Goal: Task Accomplishment & Management: Manage account settings

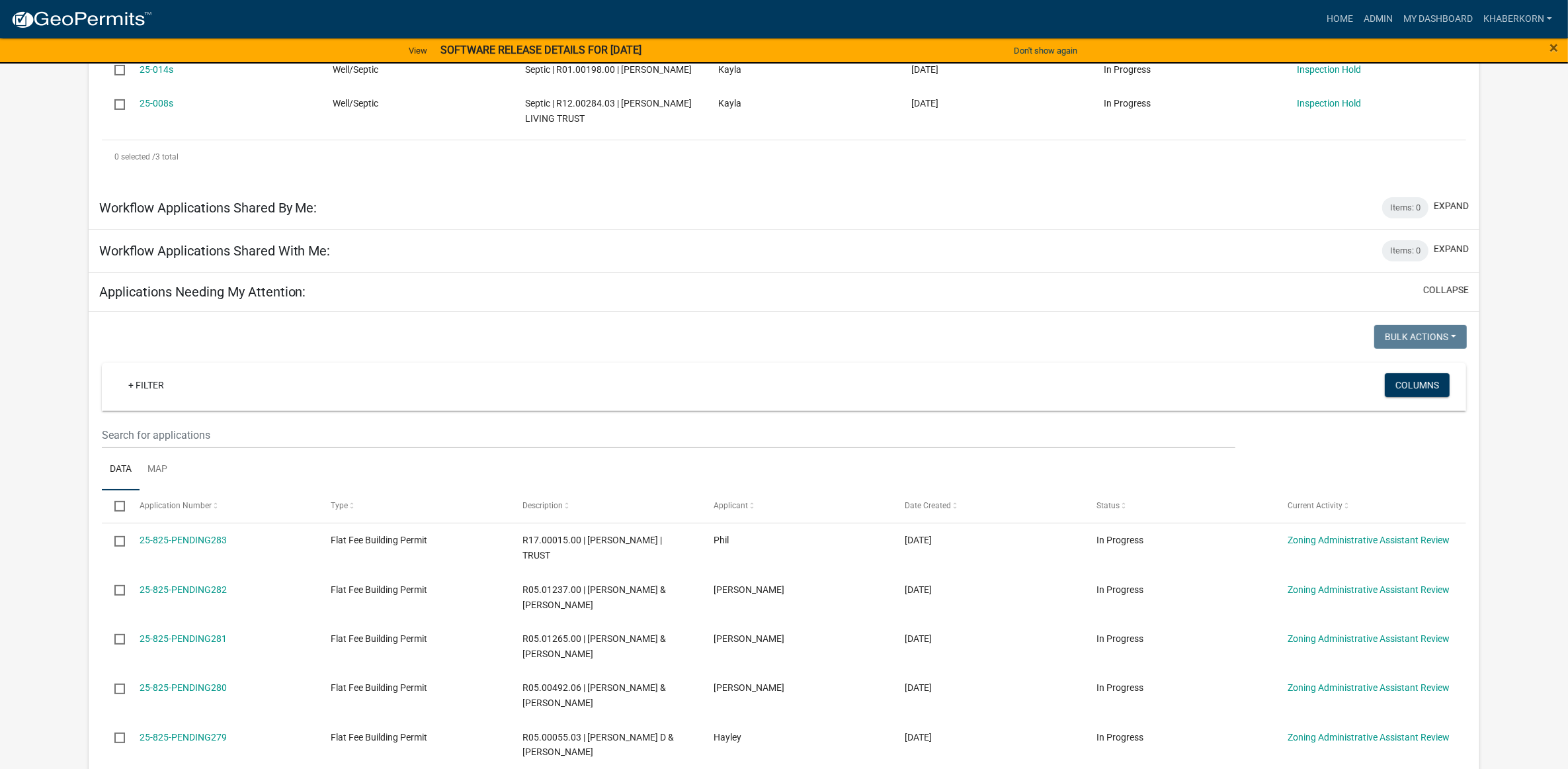
scroll to position [166, 0]
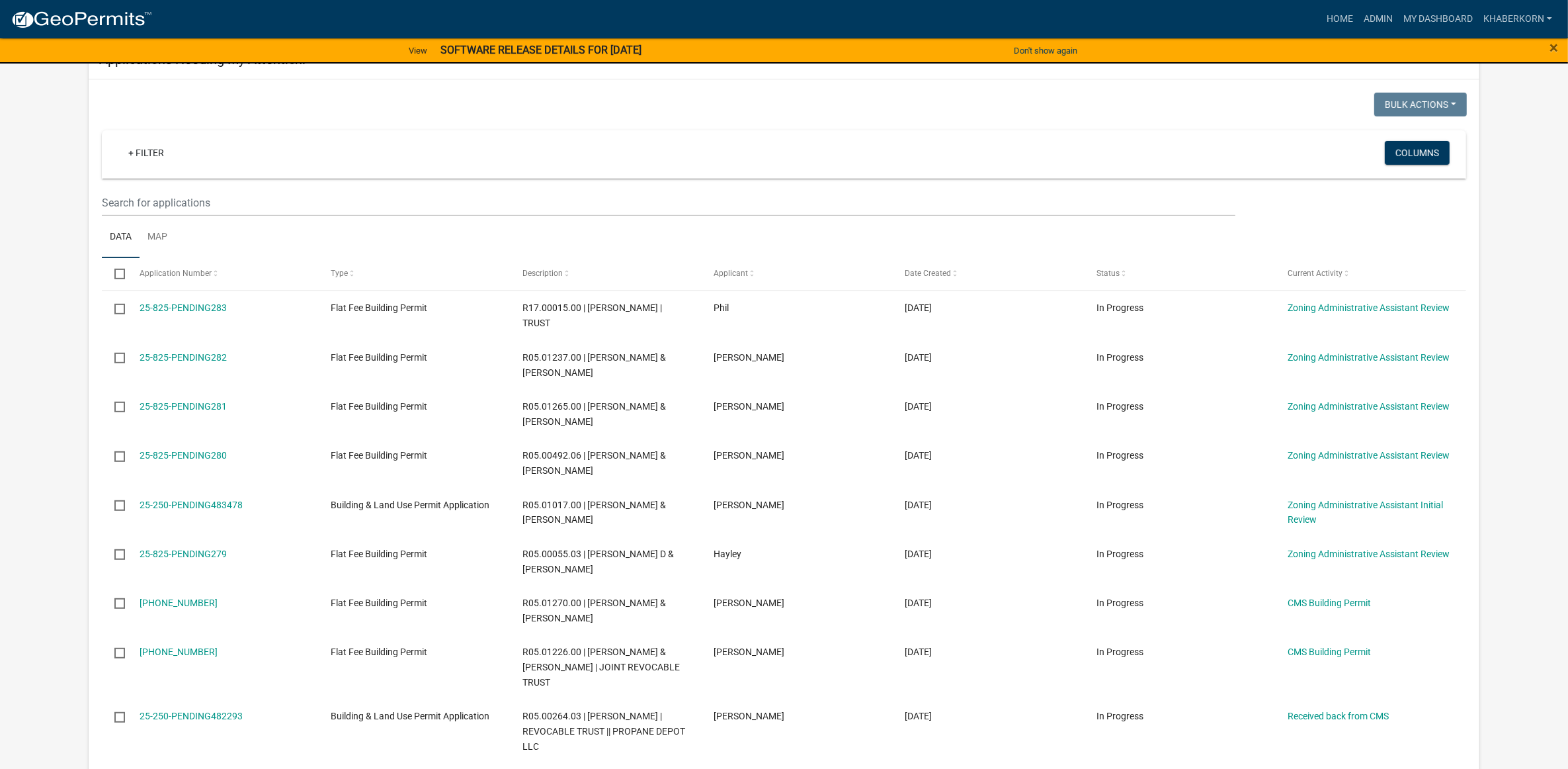
scroll to position [638, 0]
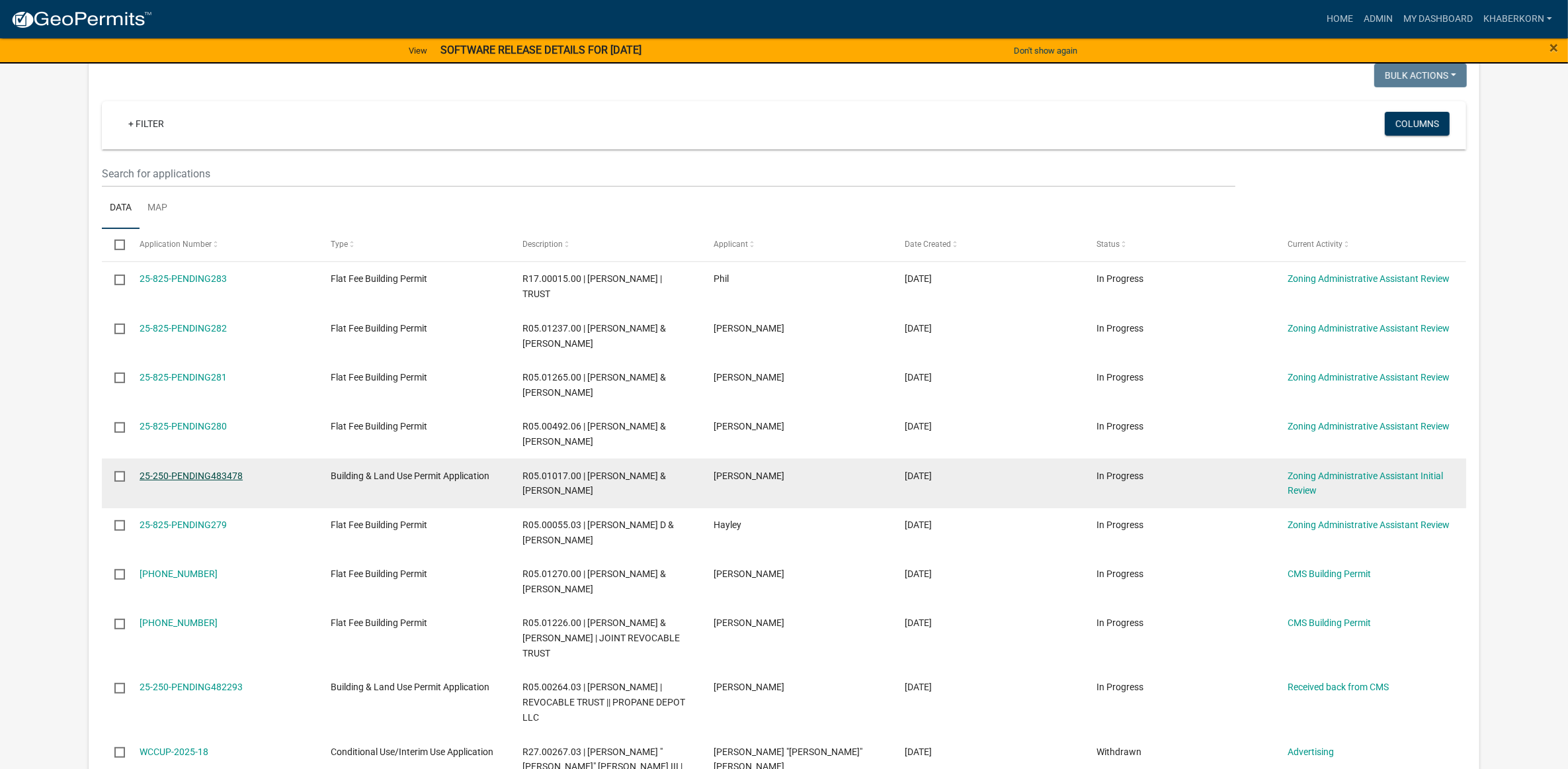
click at [219, 481] on link "25-250-PENDING483478" at bounding box center [191, 476] width 103 height 11
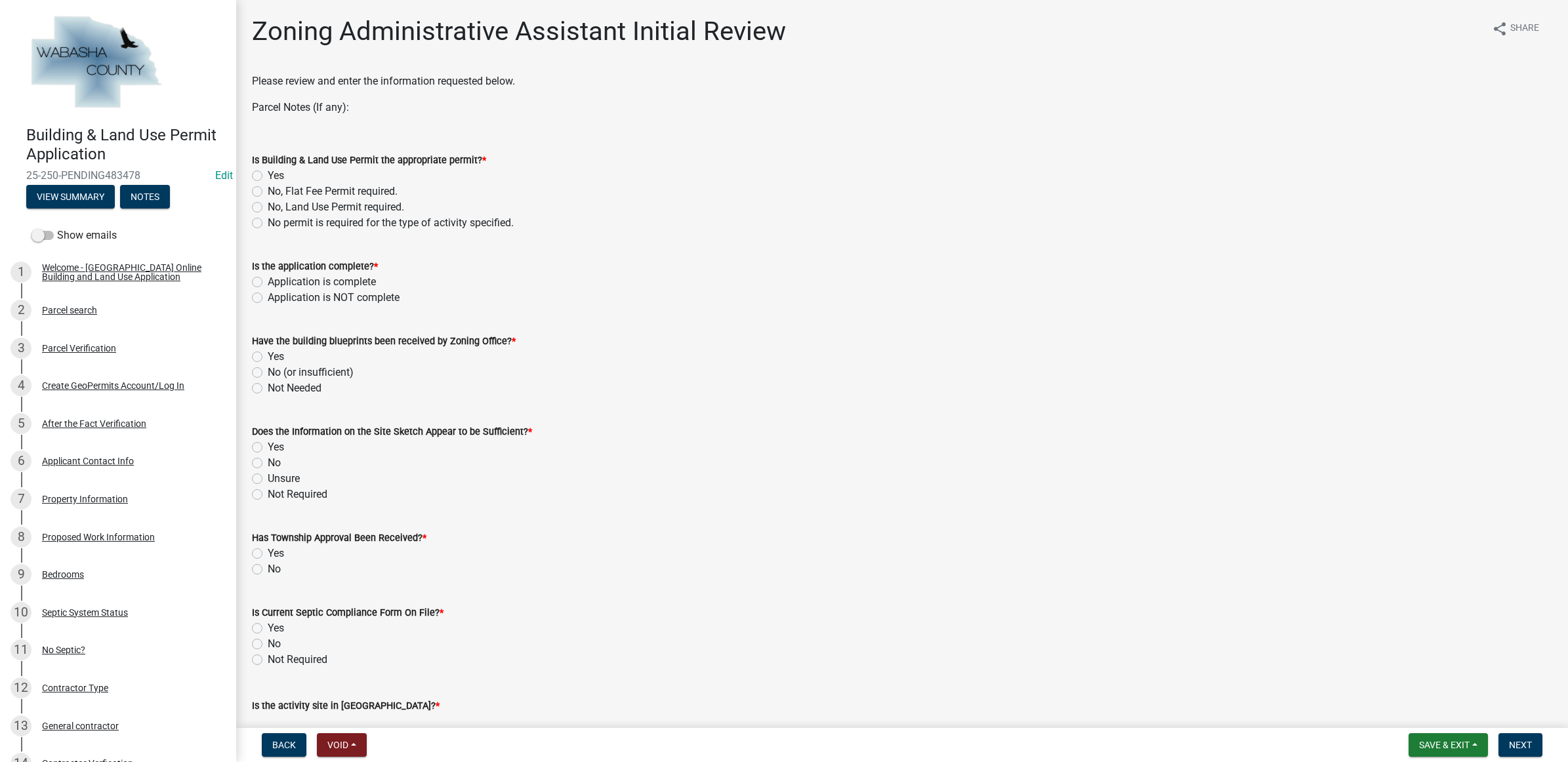
click at [24, 200] on div "Building & Land Use Permit Application 25-250-PENDING483478 Edit View Summary N…" at bounding box center [118, 163] width 215 height 97
click at [77, 192] on button "View Summary" at bounding box center [70, 196] width 88 height 24
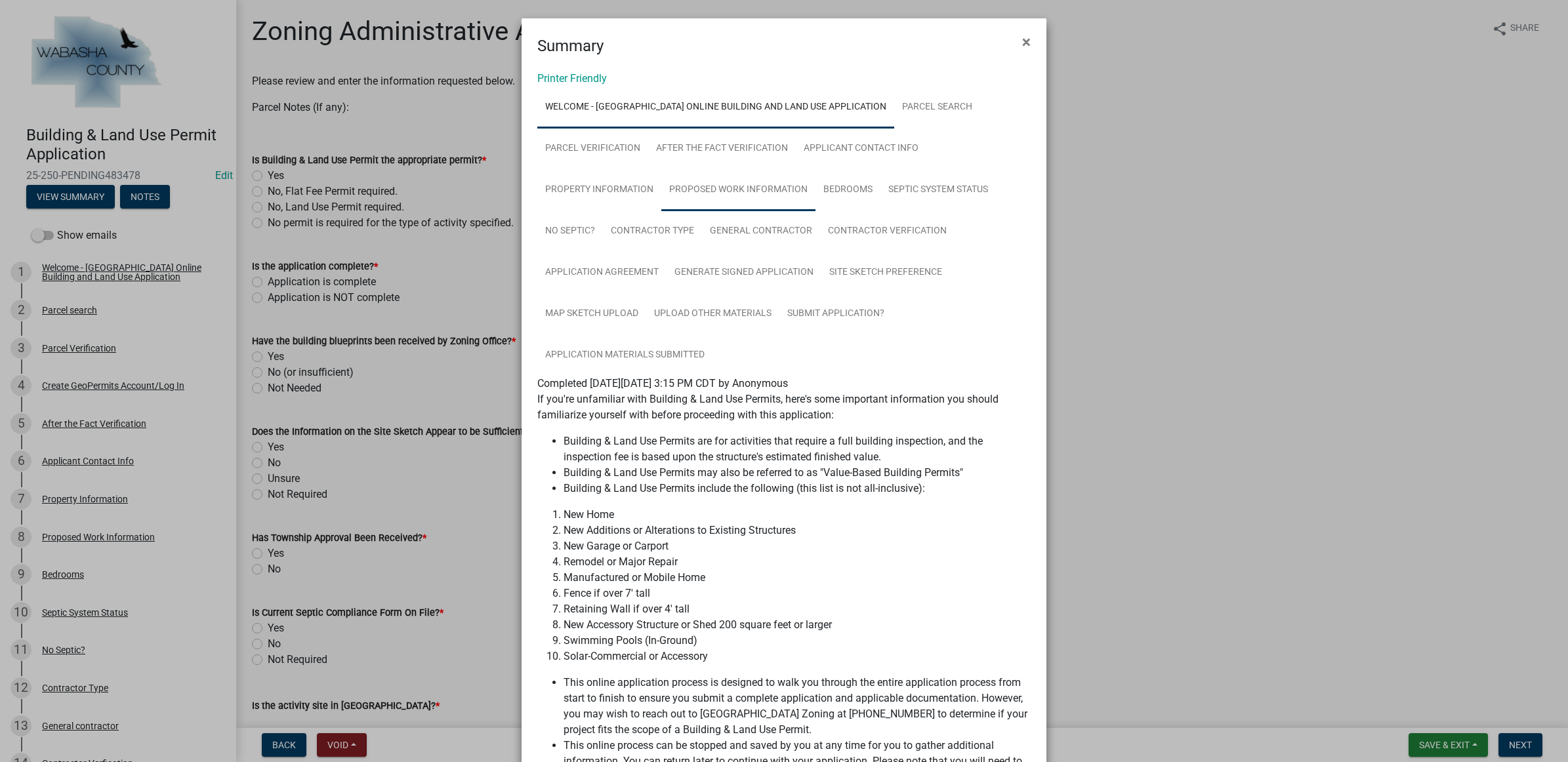
click at [746, 194] on link "Proposed Work Information" at bounding box center [738, 190] width 154 height 42
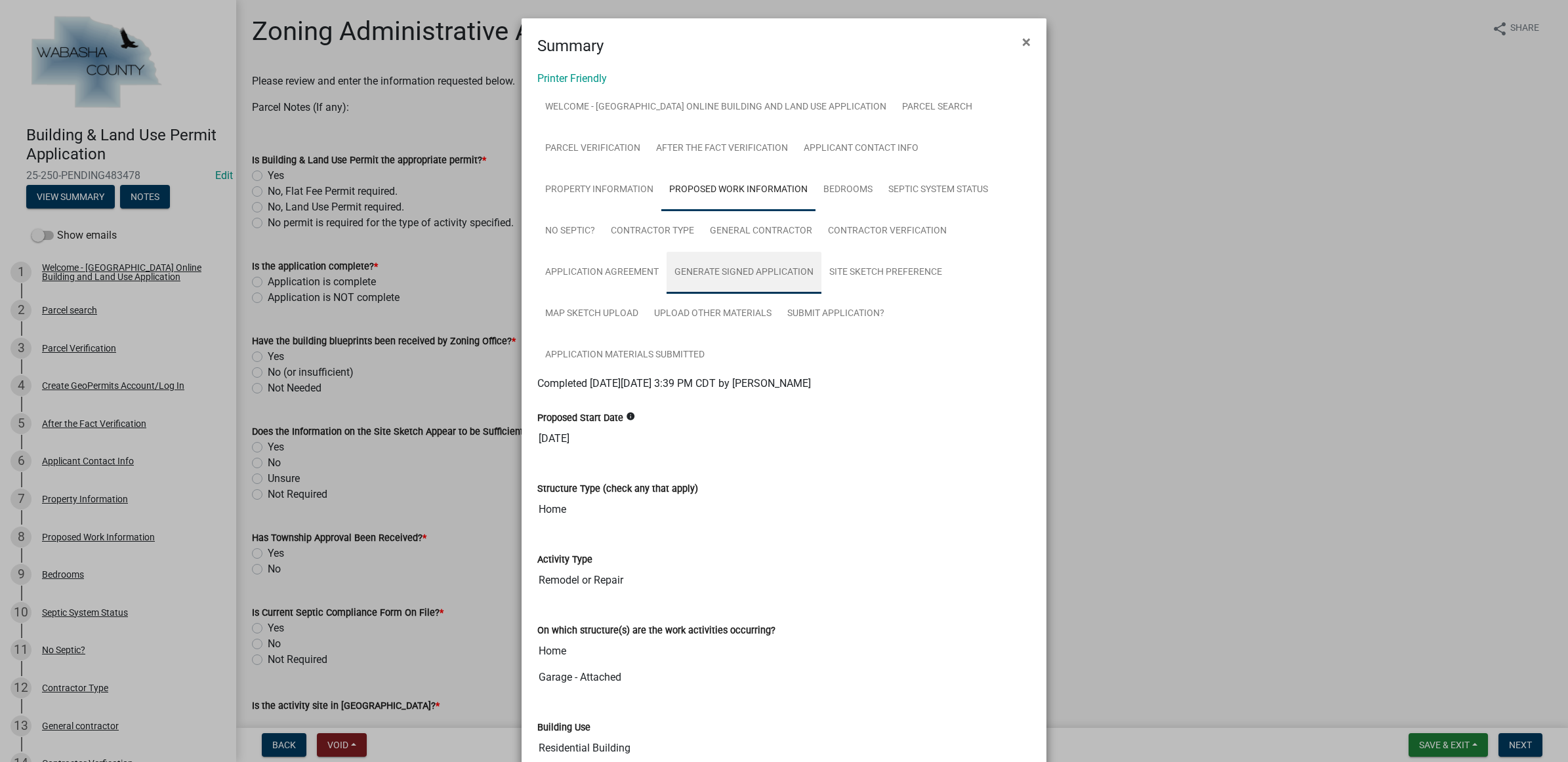
click at [696, 261] on link "Generate Signed Application" at bounding box center [743, 273] width 155 height 42
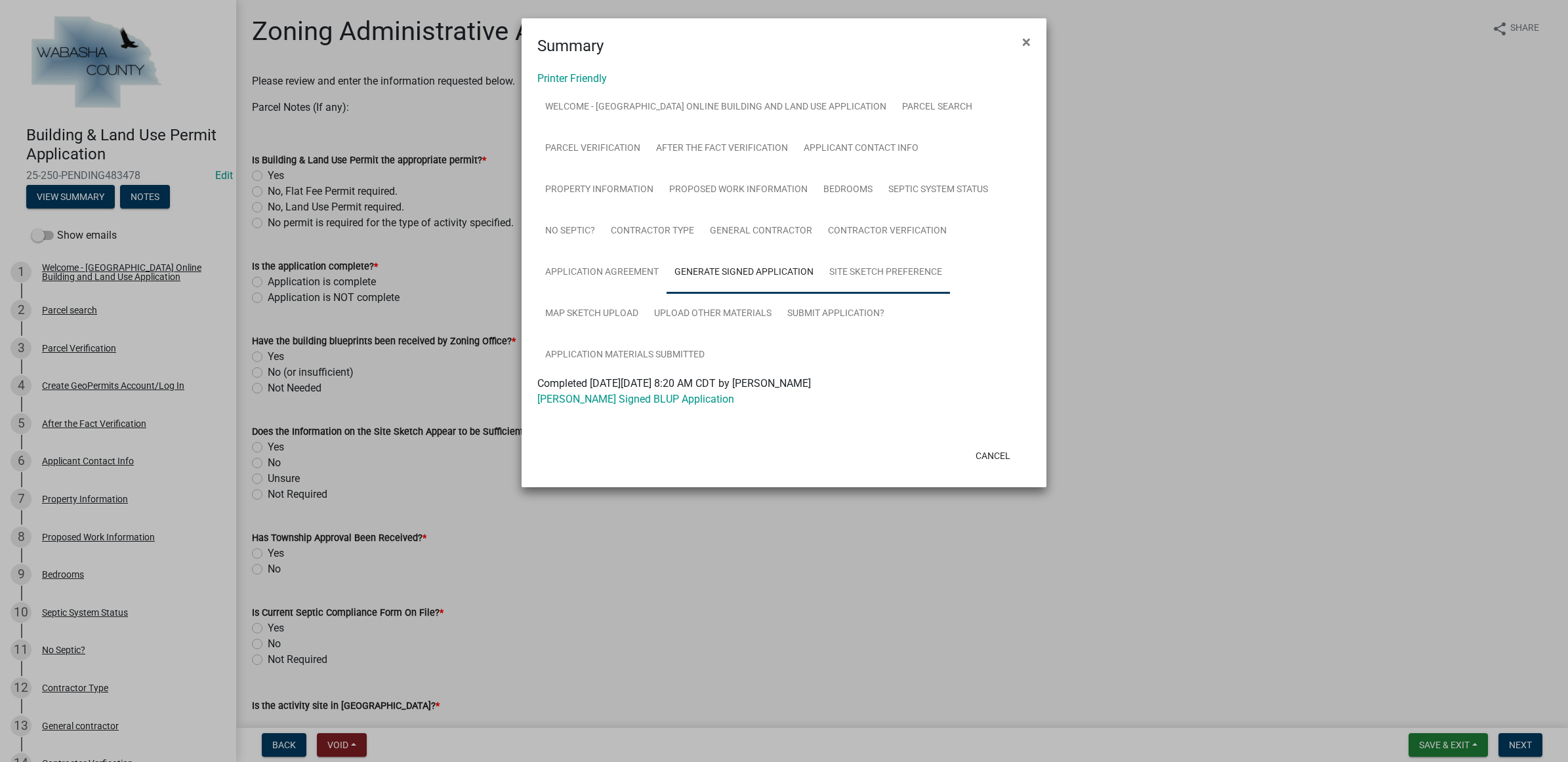
click at [857, 269] on link "Site Sketch Preference" at bounding box center [885, 273] width 128 height 42
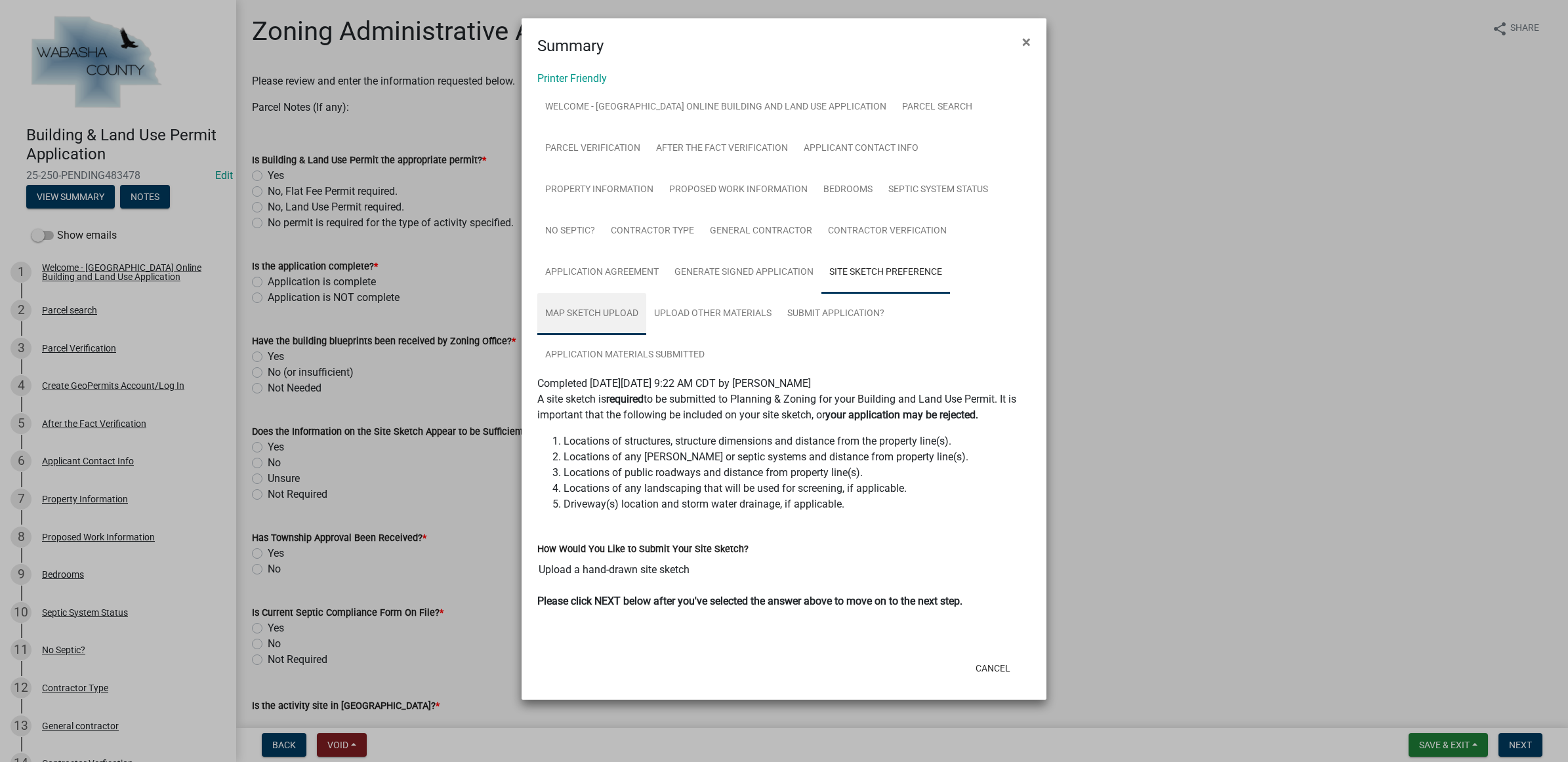
click at [615, 300] on link "Map Sketch Upload" at bounding box center [592, 314] width 109 height 42
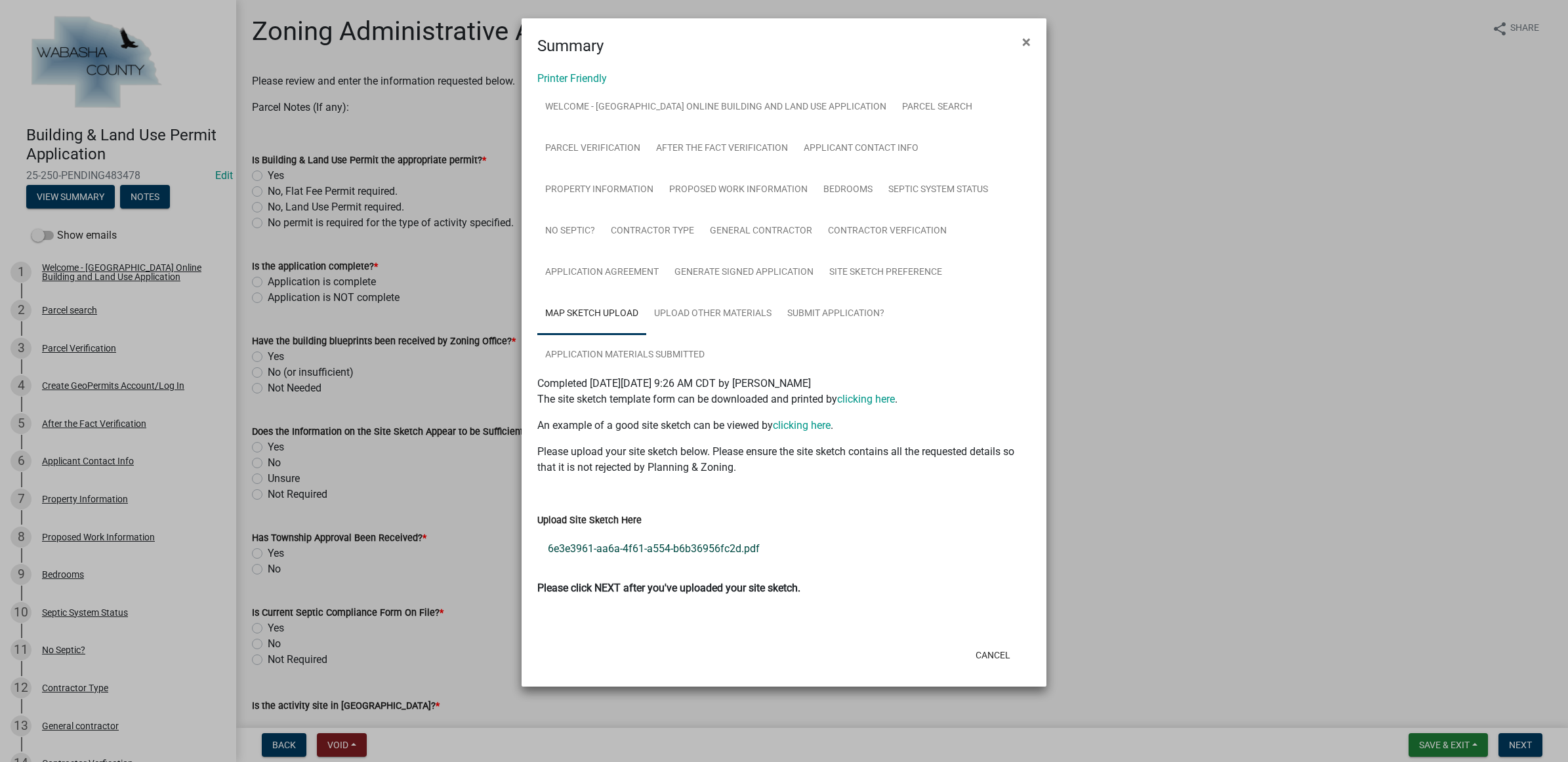
click at [668, 547] on link "6e3e3961-aa6a-4f61-a554-b6b36956fc2d.pdf" at bounding box center [784, 549] width 493 height 32
click at [680, 305] on link "Upload Other Materials" at bounding box center [712, 314] width 133 height 42
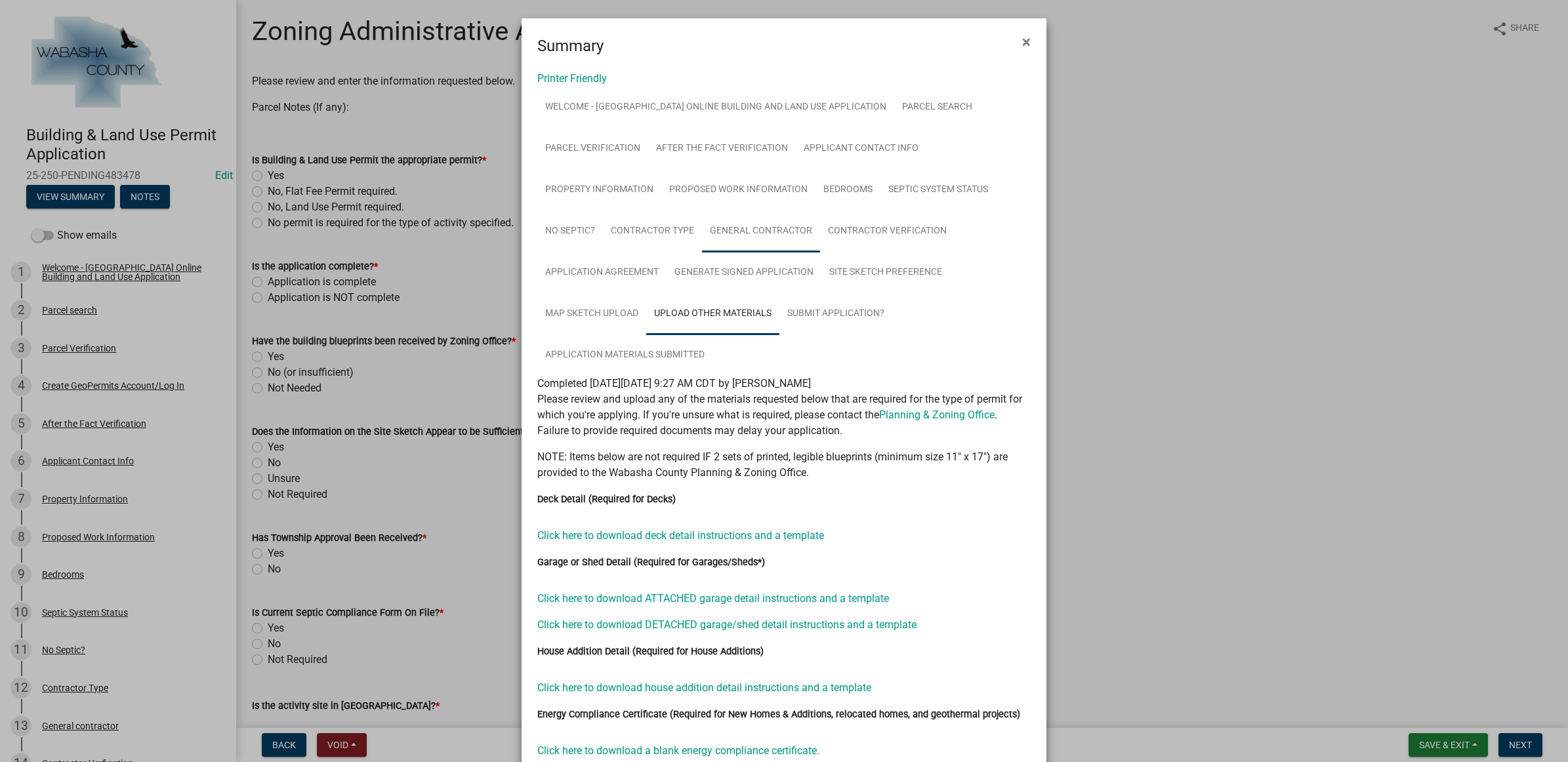
click at [709, 238] on link "General contractor" at bounding box center [760, 232] width 118 height 42
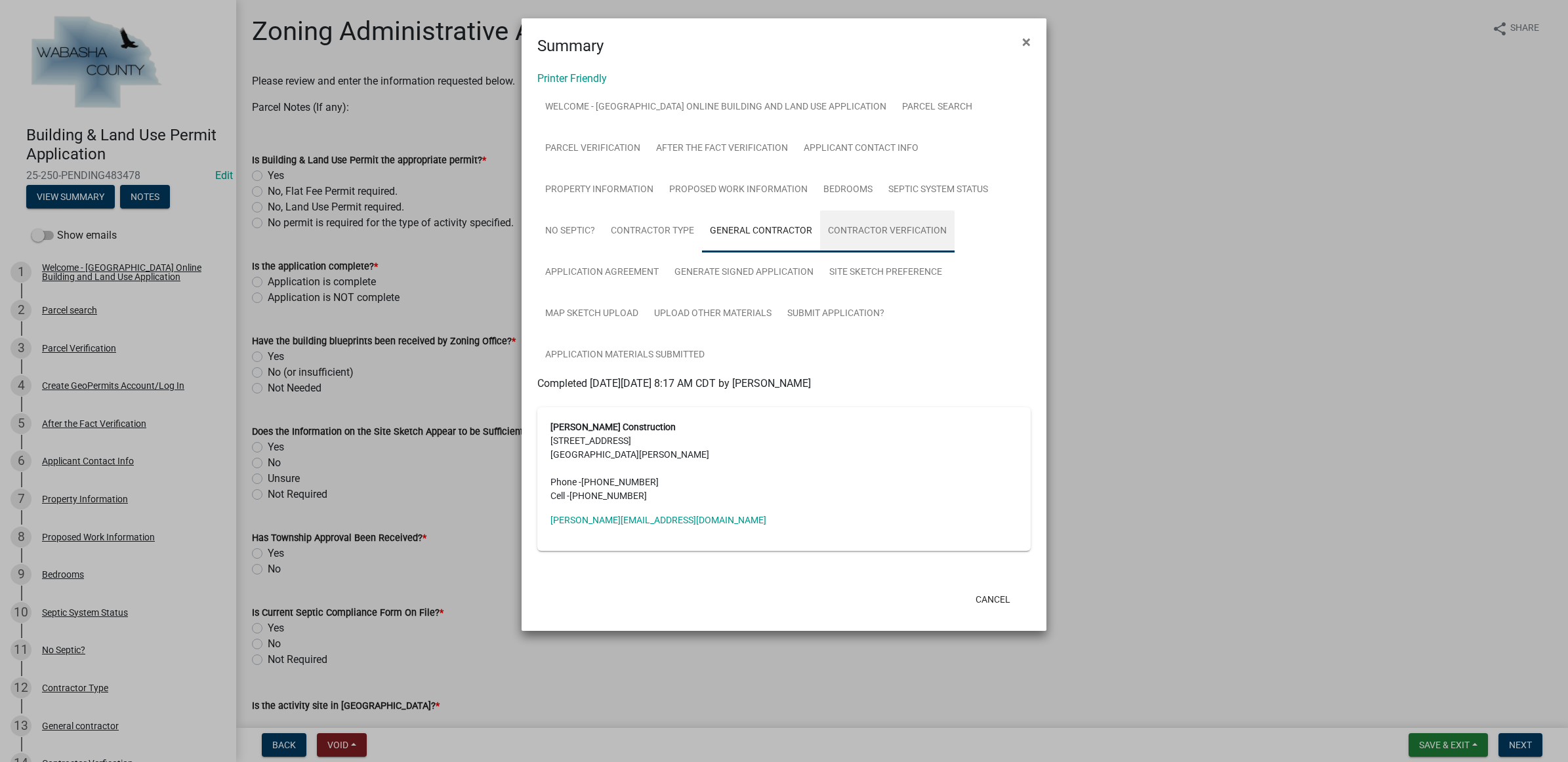
click at [899, 240] on link "Contractor Verfication" at bounding box center [887, 232] width 134 height 42
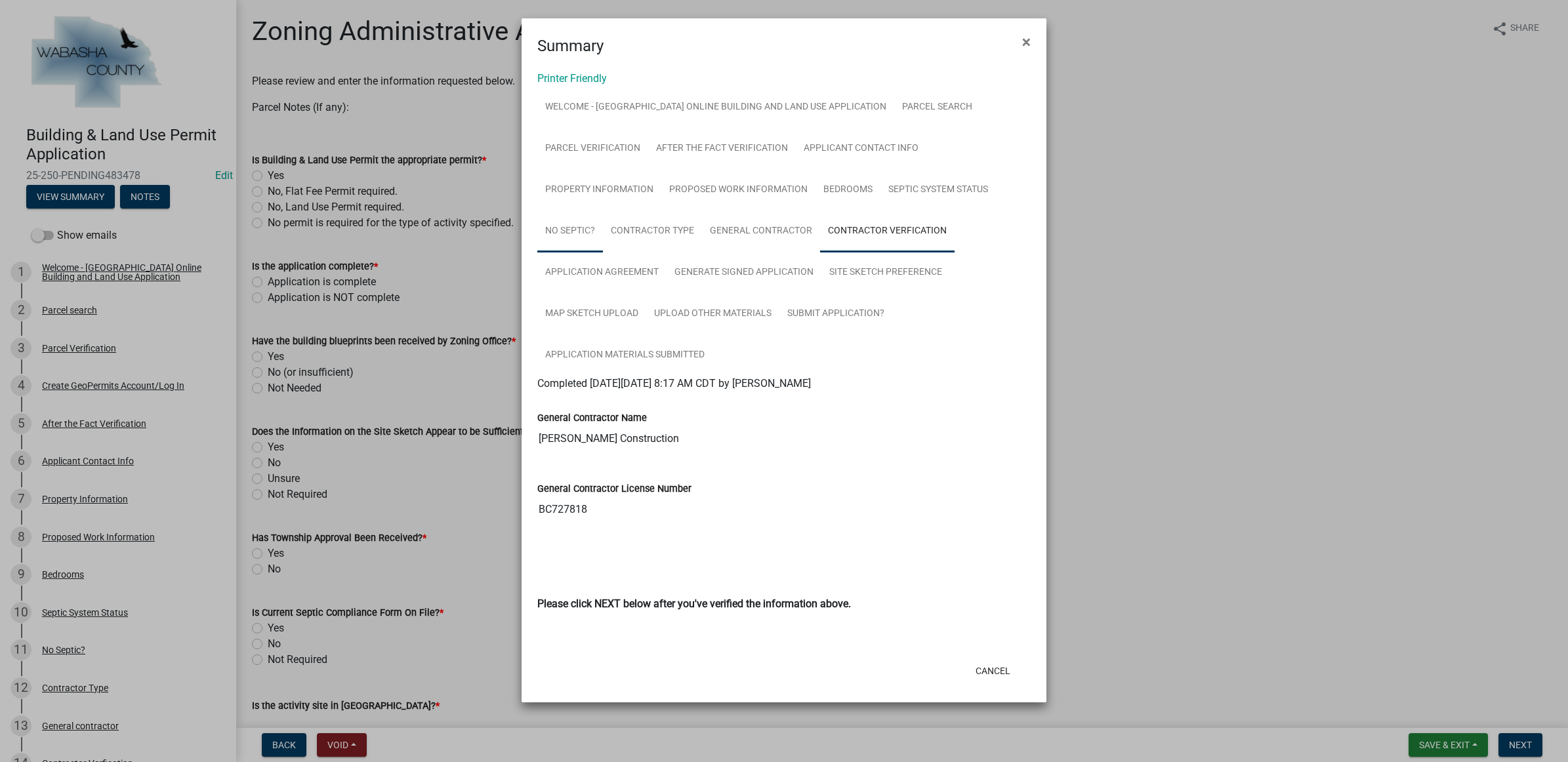
click at [574, 233] on link "No Septic?" at bounding box center [570, 232] width 66 height 42
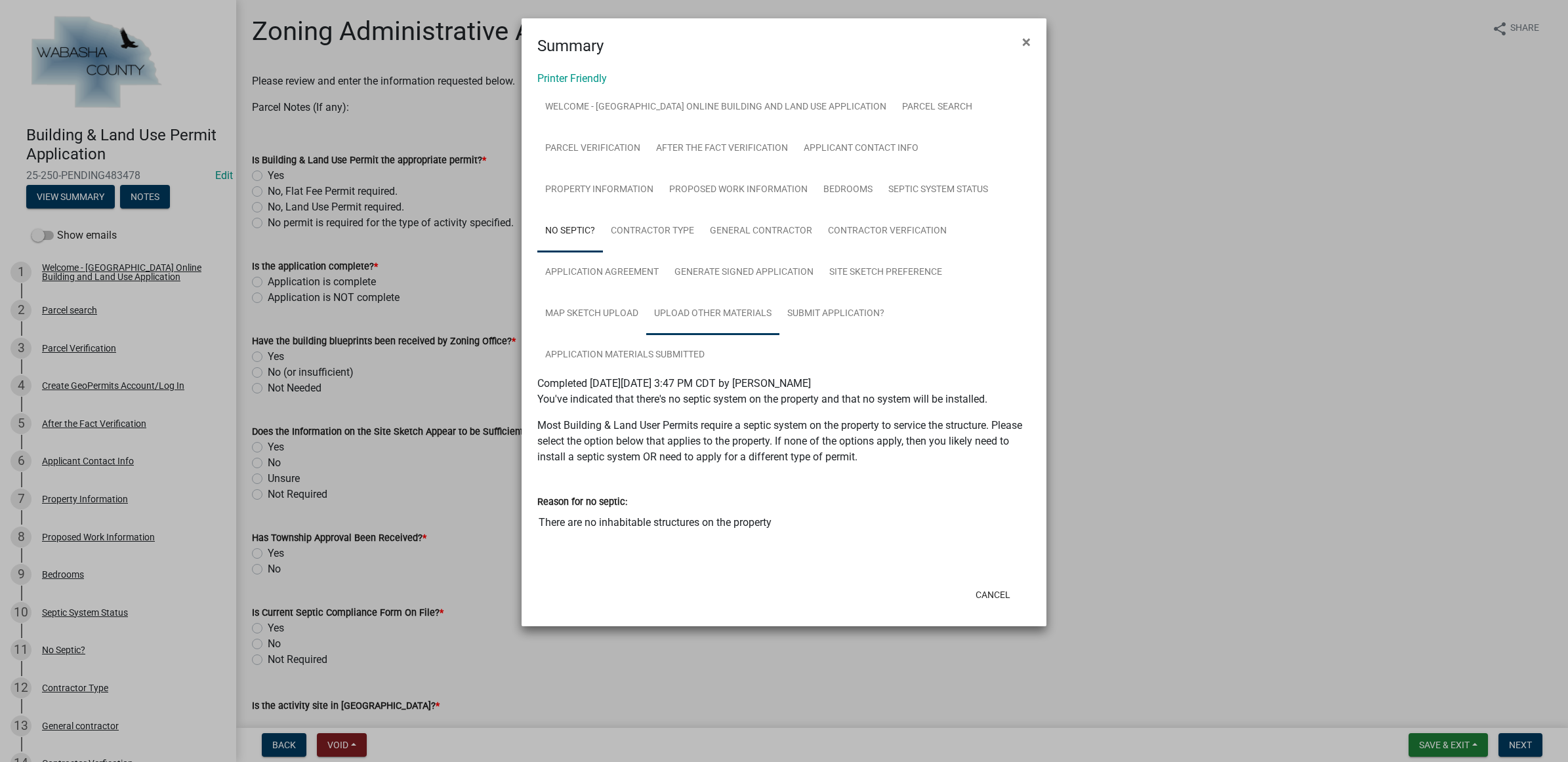
click at [723, 309] on link "Upload Other Materials" at bounding box center [712, 314] width 133 height 42
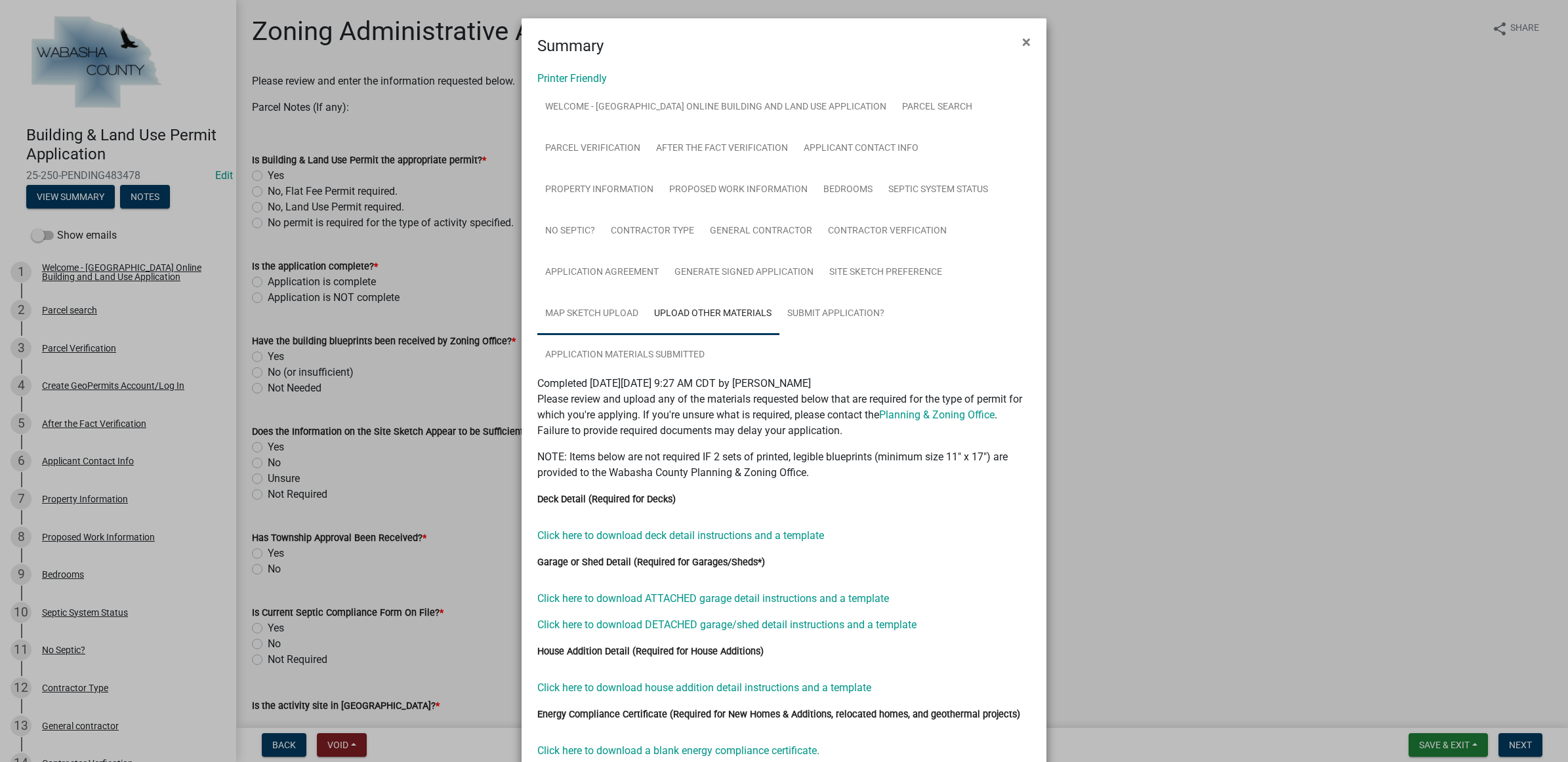
click at [598, 313] on link "Map Sketch Upload" at bounding box center [592, 314] width 109 height 42
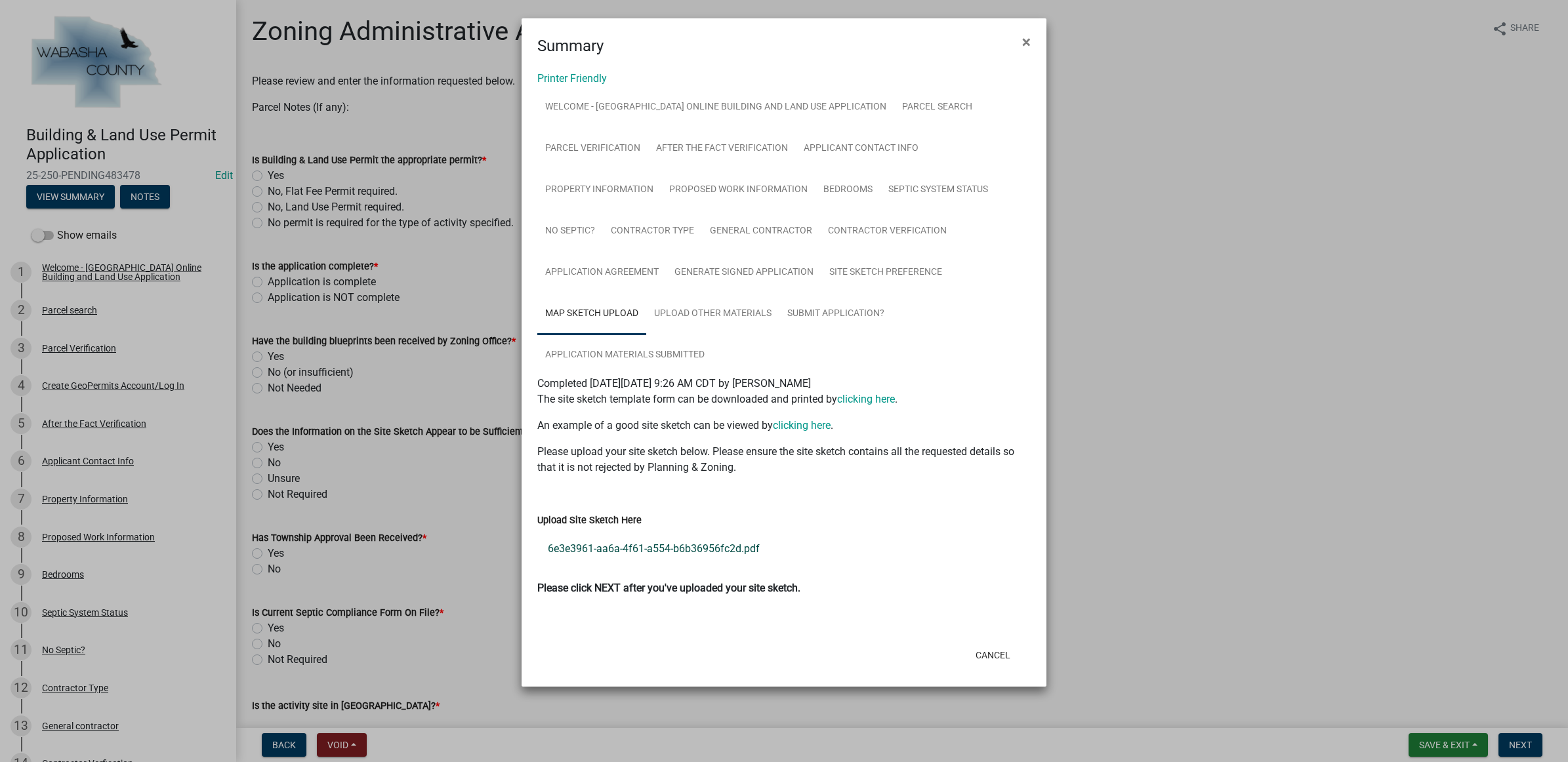
click at [622, 541] on link "6e3e3961-aa6a-4f61-a554-b6b36956fc2d.pdf" at bounding box center [784, 549] width 493 height 32
click at [1001, 647] on button "Cancel" at bounding box center [993, 655] width 56 height 24
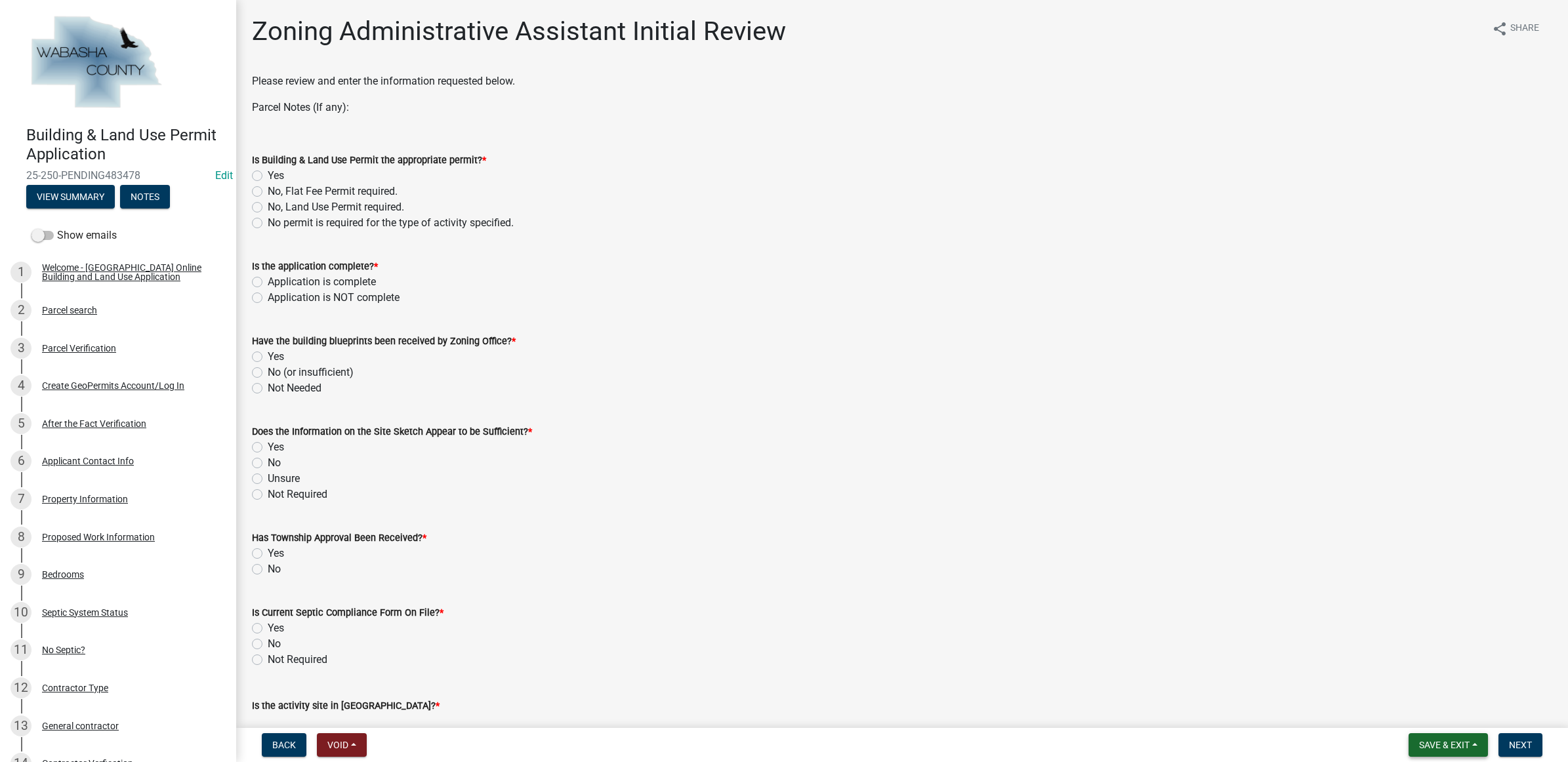
click at [1456, 749] on span "Save & Exit" at bounding box center [1444, 745] width 51 height 11
click at [1448, 712] on button "Save & Exit" at bounding box center [1435, 711] width 105 height 32
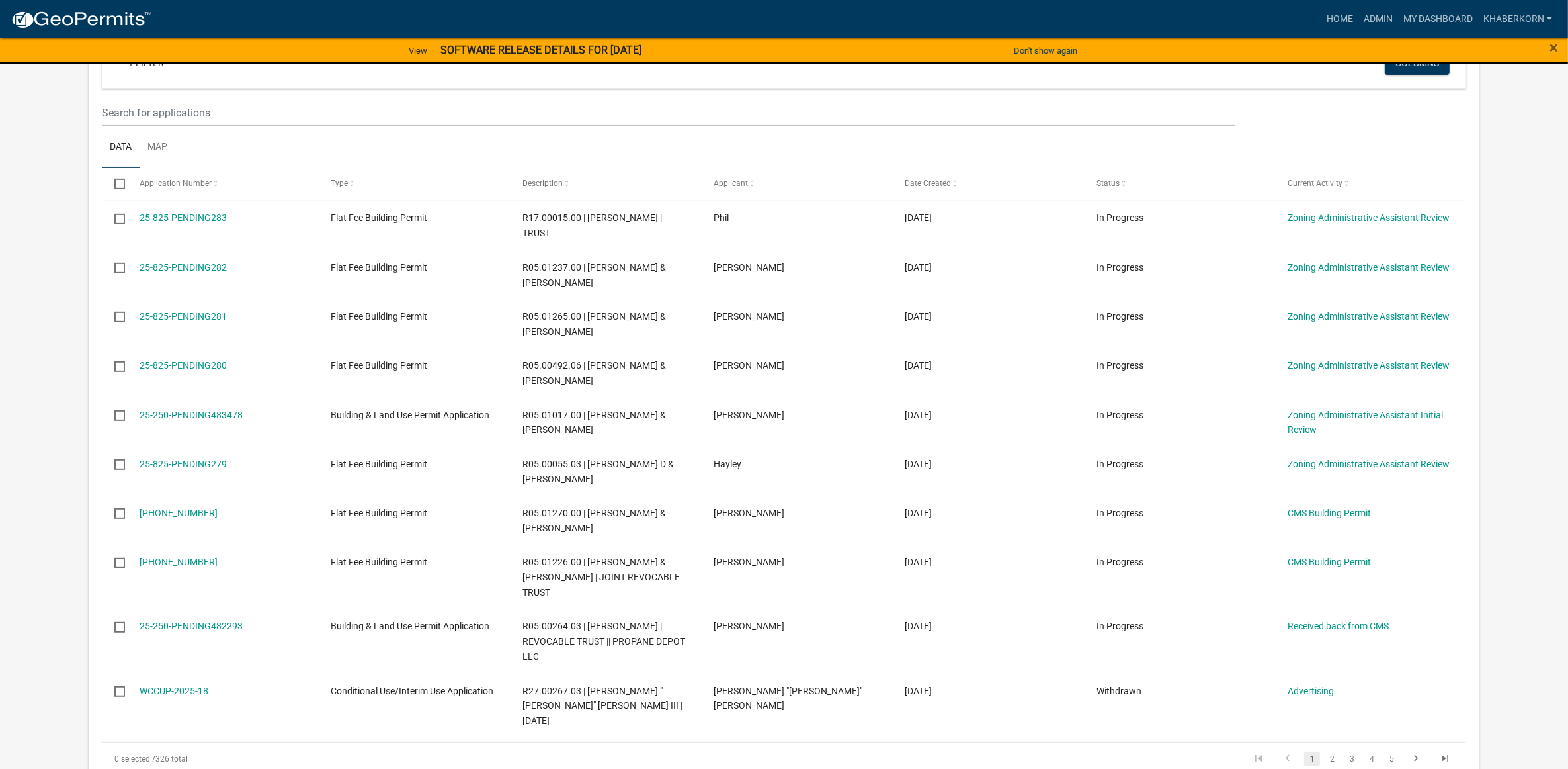
scroll to position [827, 0]
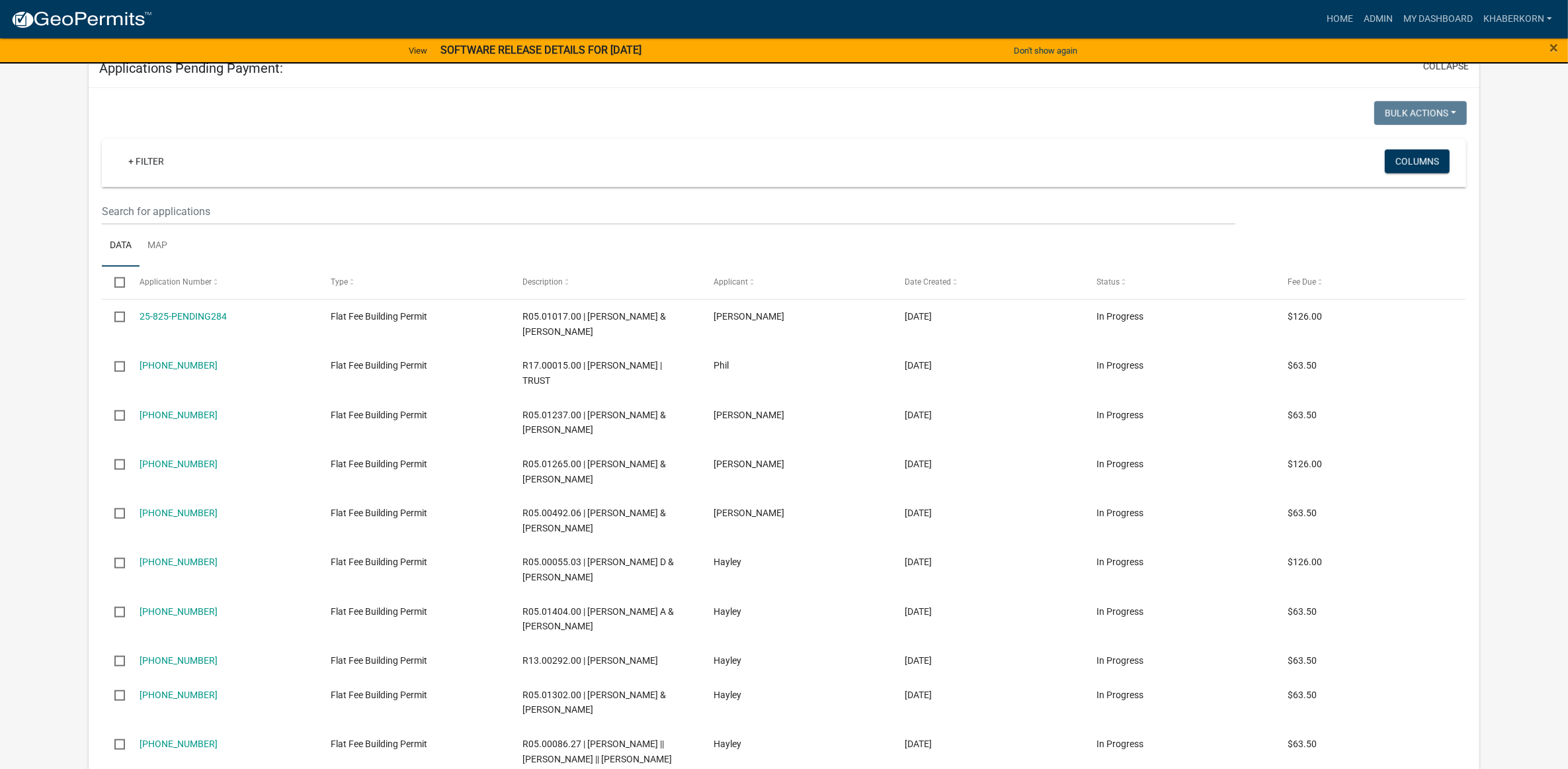
scroll to position [1548, 0]
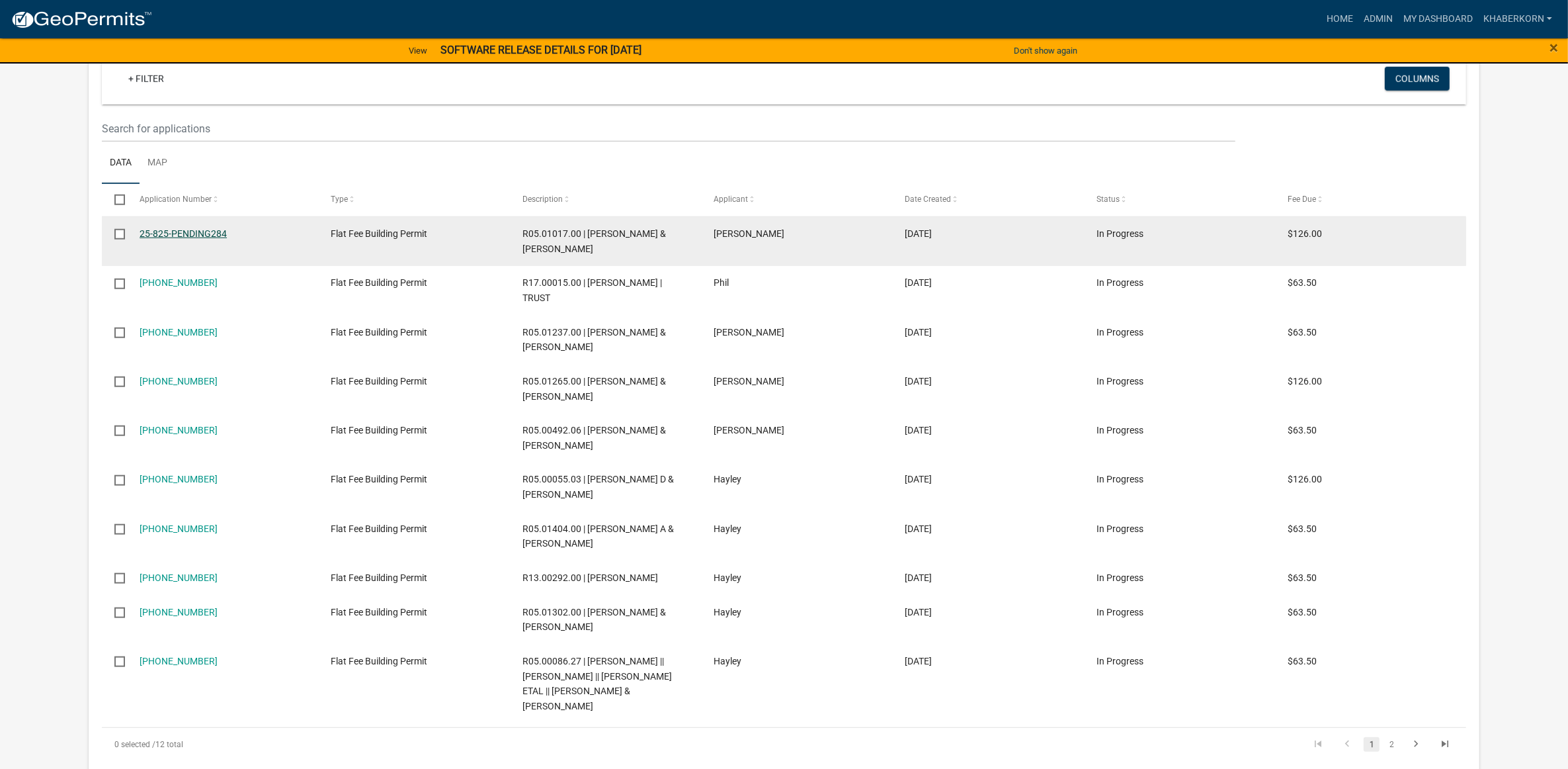
click at [160, 228] on link "25-825-PENDING284" at bounding box center [183, 234] width 87 height 11
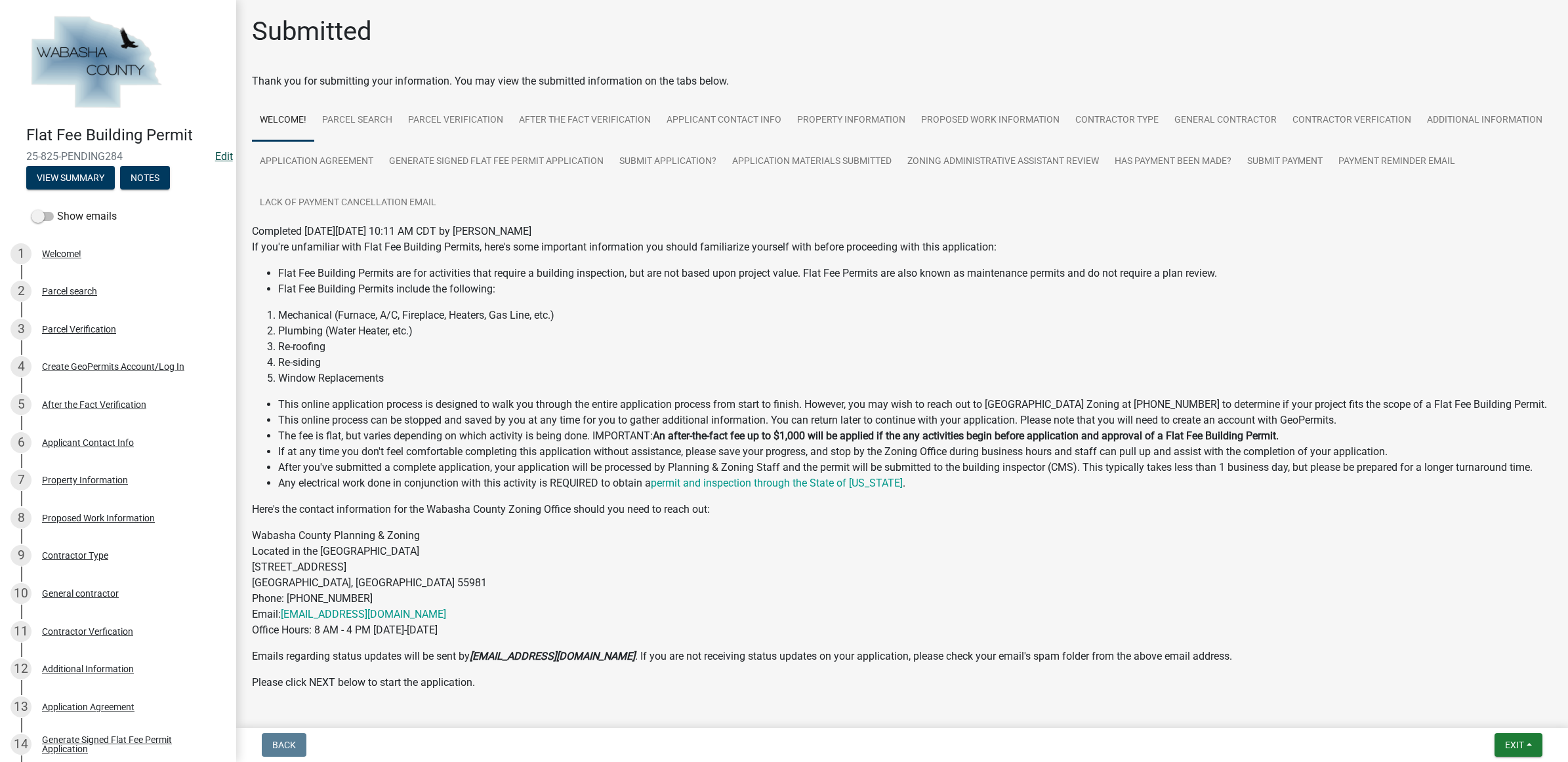
click at [215, 154] on link "Edit" at bounding box center [224, 156] width 18 height 12
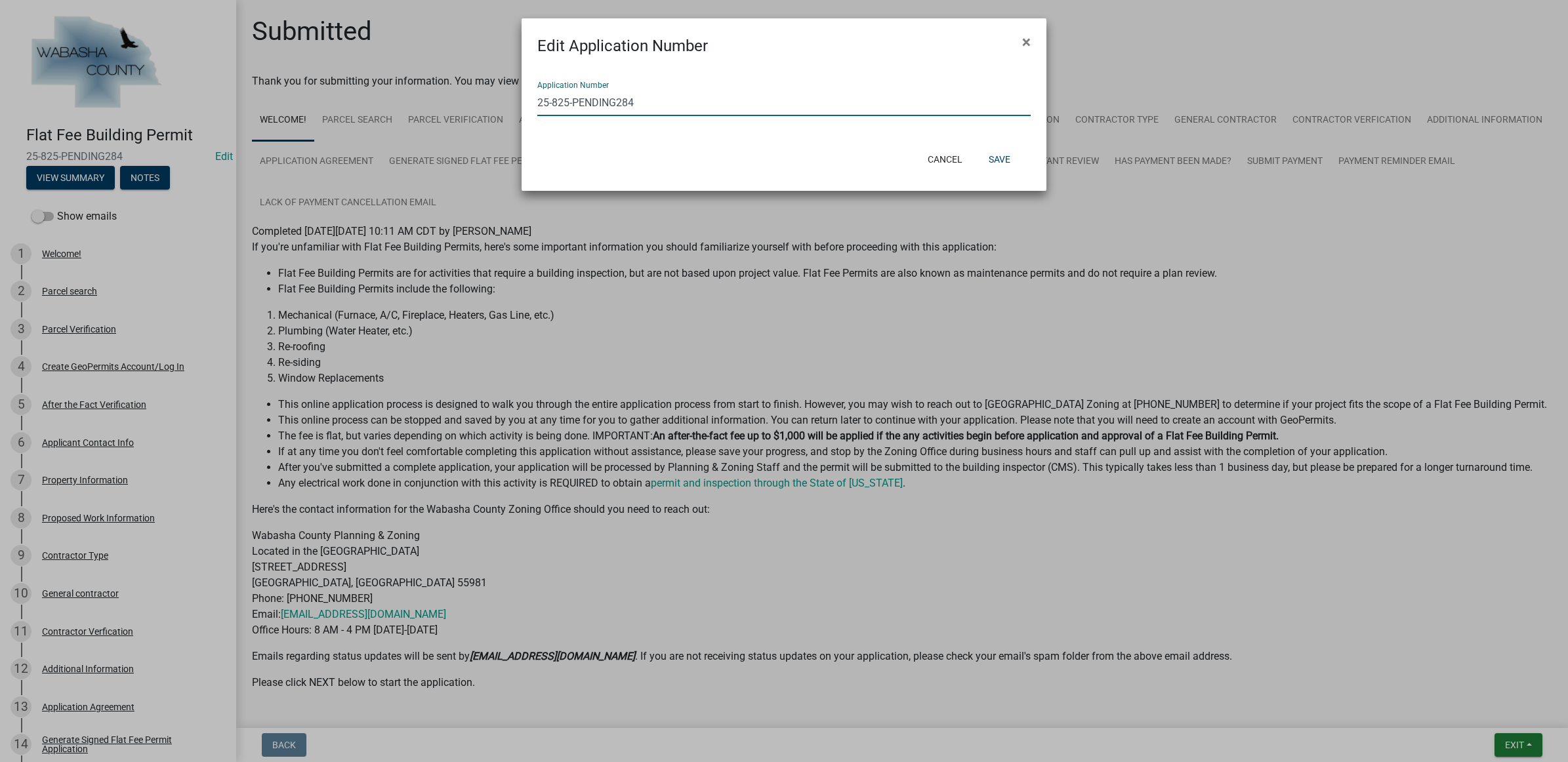
drag, startPoint x: 647, startPoint y: 105, endPoint x: 553, endPoint y: 106, distance: 94.0
click at [553, 106] on input "25-825-PENDING284" at bounding box center [784, 103] width 493 height 27
type input "25-250-266"
click at [1008, 155] on button "Save" at bounding box center [999, 159] width 43 height 24
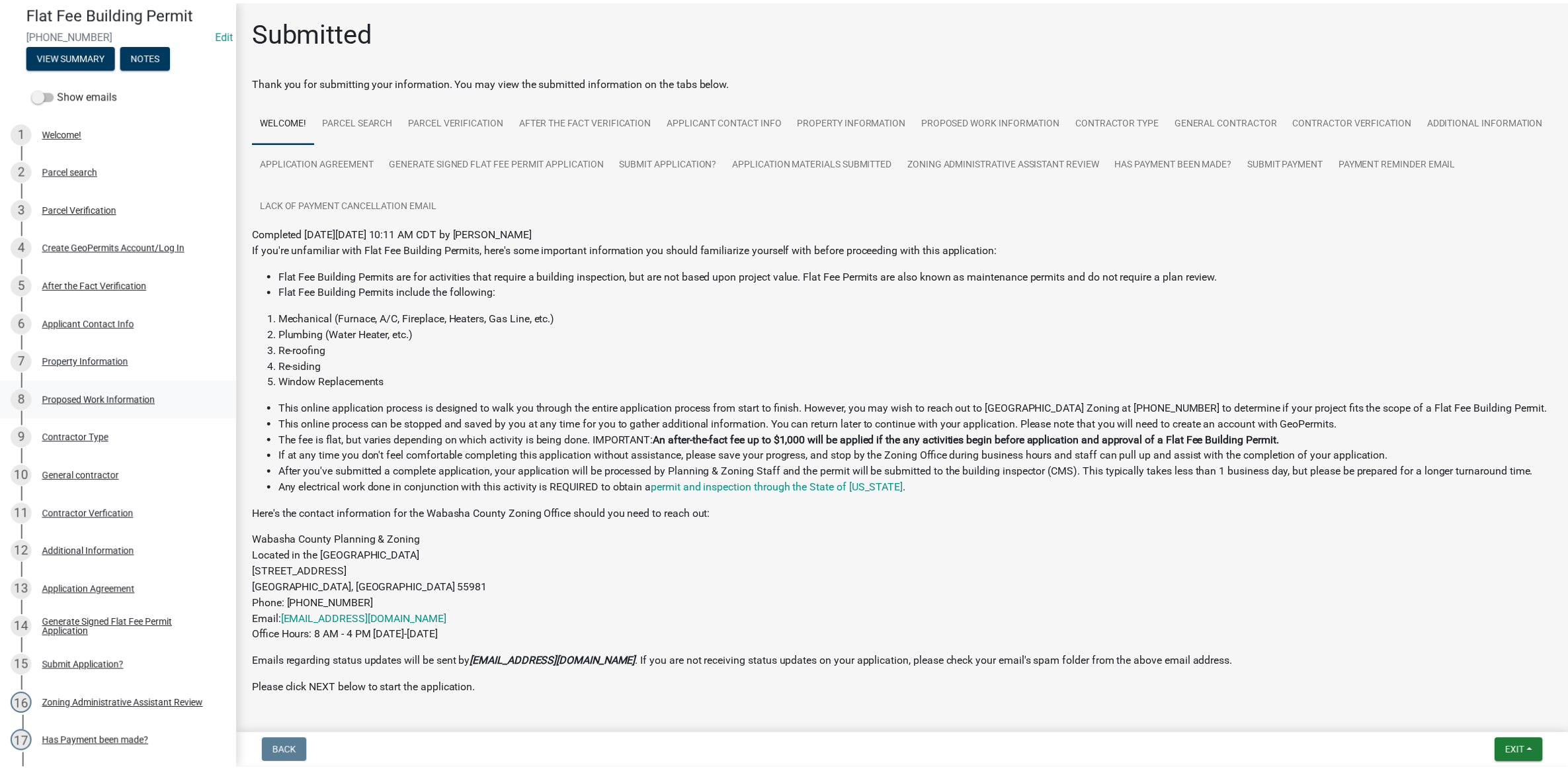
scroll to position [331, 0]
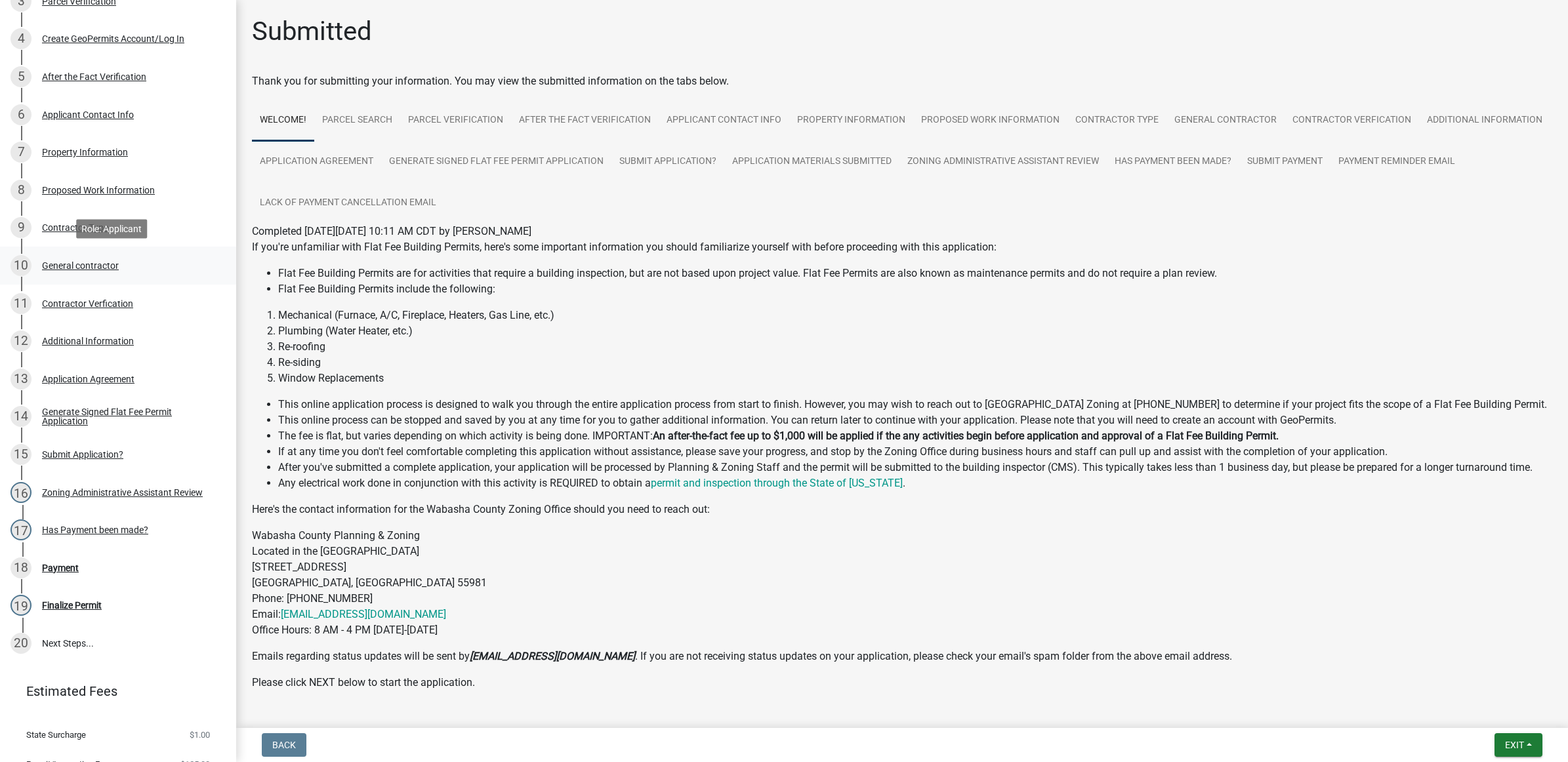
click at [136, 269] on div "10 General contractor" at bounding box center [113, 265] width 205 height 21
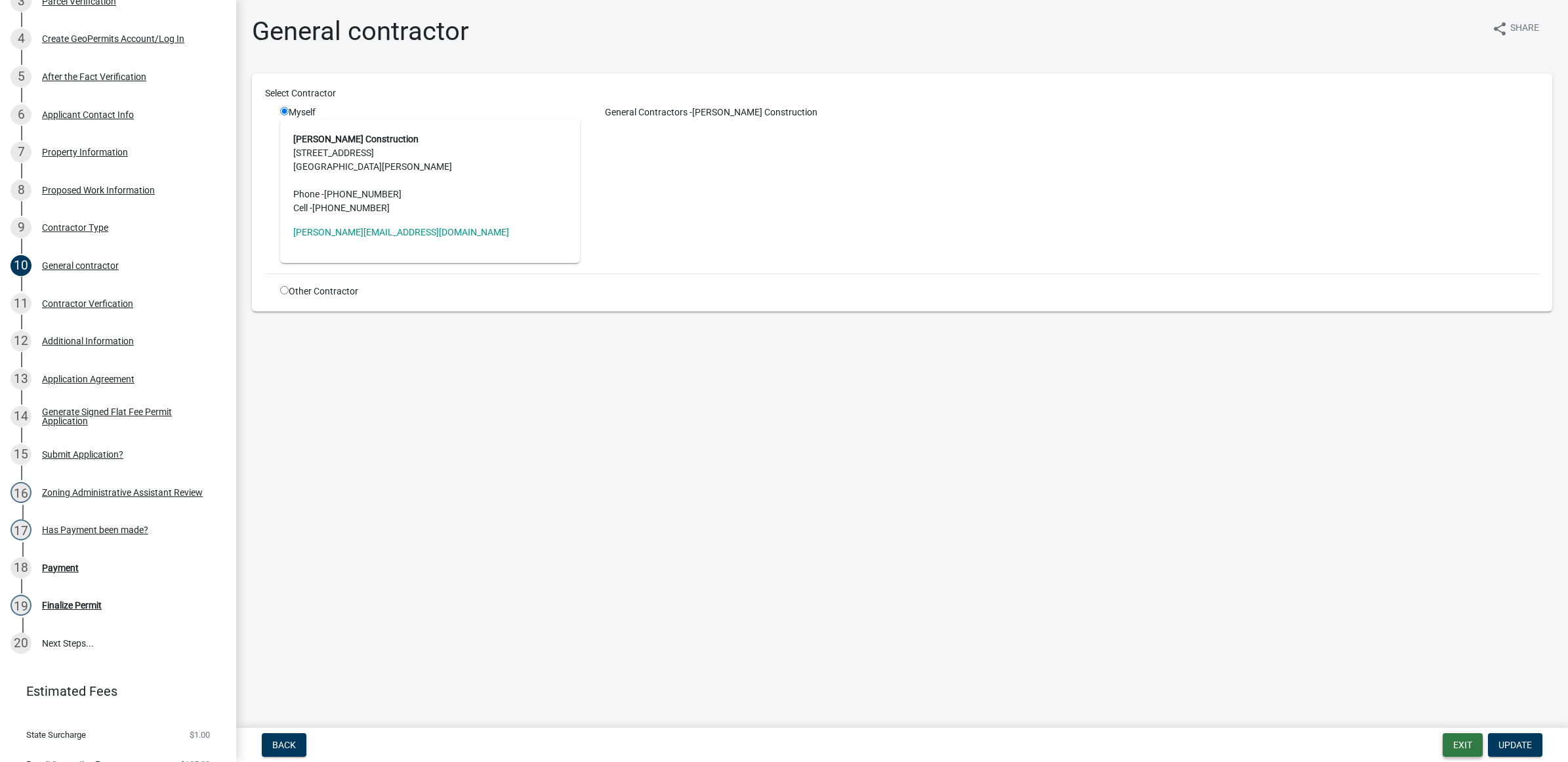
click at [1448, 743] on button "Exit" at bounding box center [1462, 744] width 40 height 24
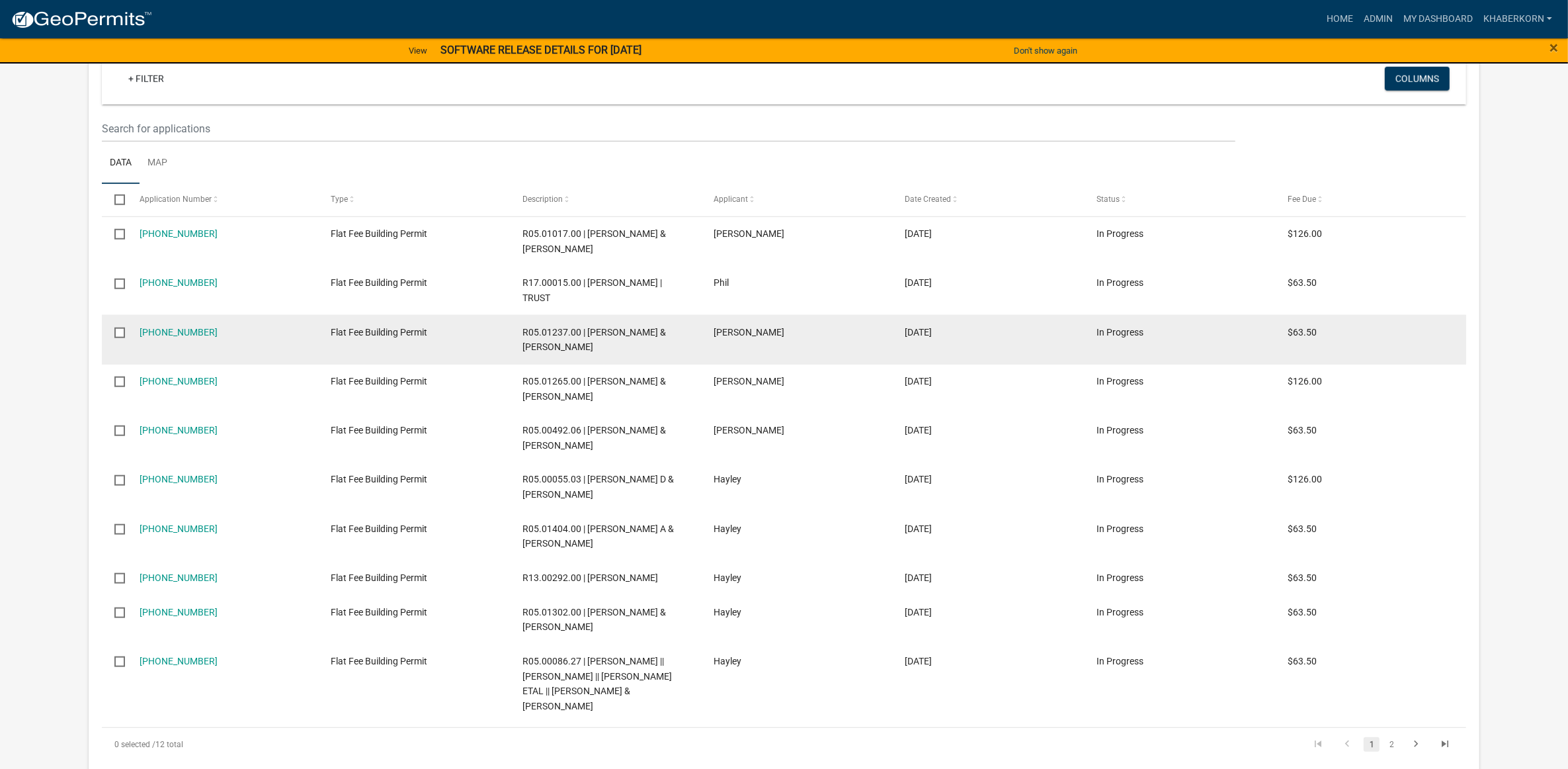
scroll to position [1571, 0]
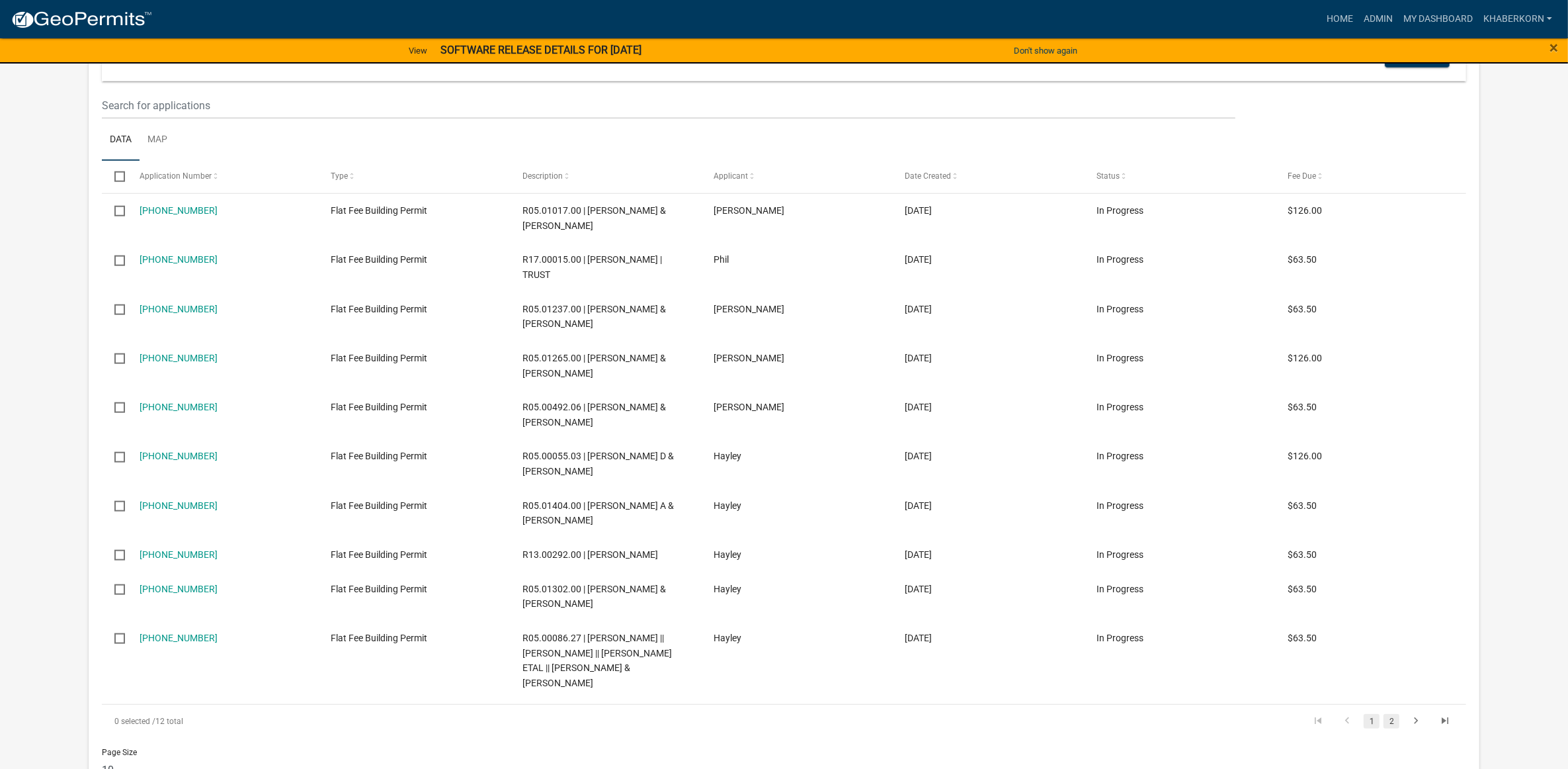
click at [1390, 714] on link "2" at bounding box center [1391, 721] width 16 height 14
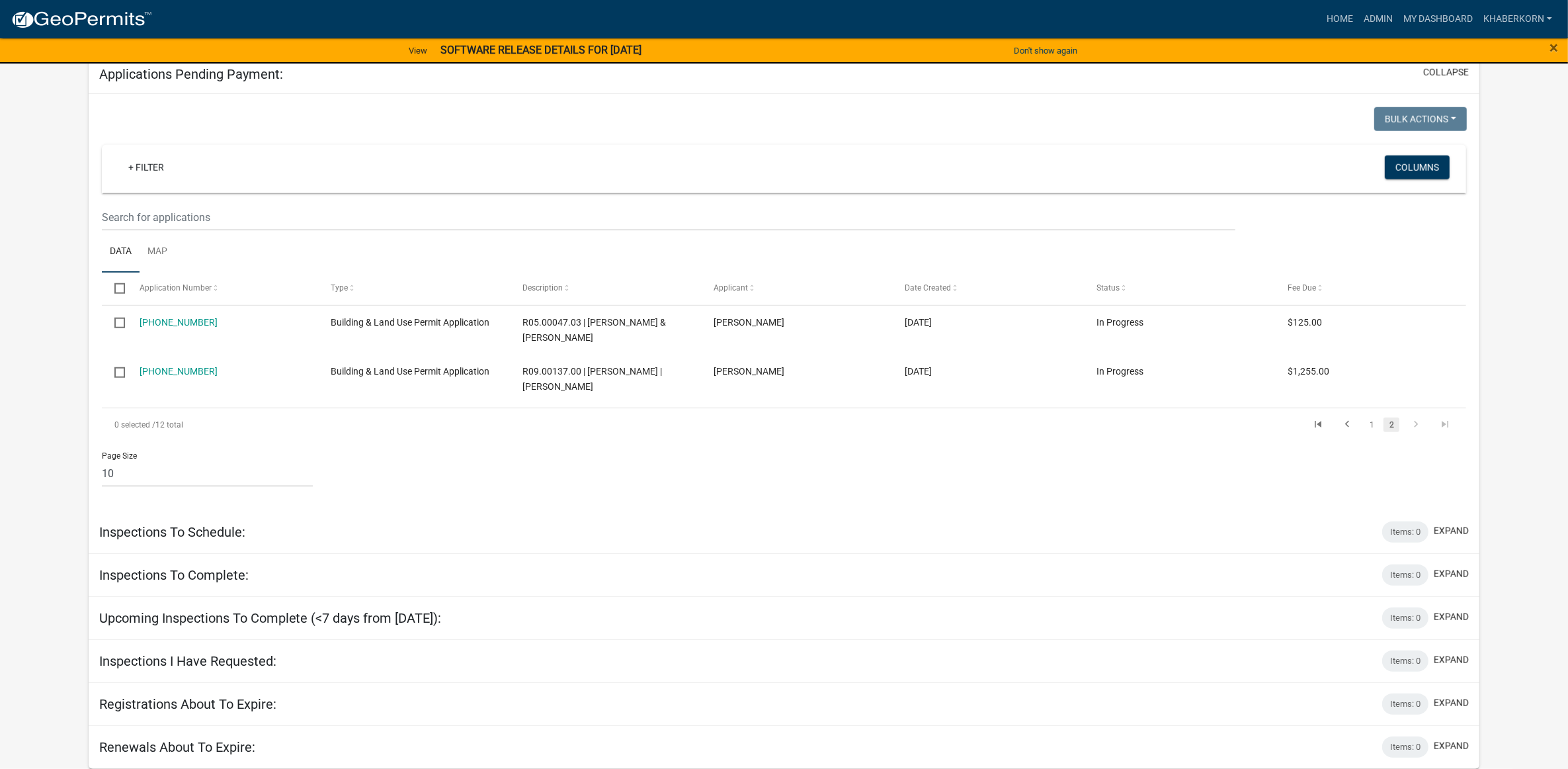
scroll to position [1445, 0]
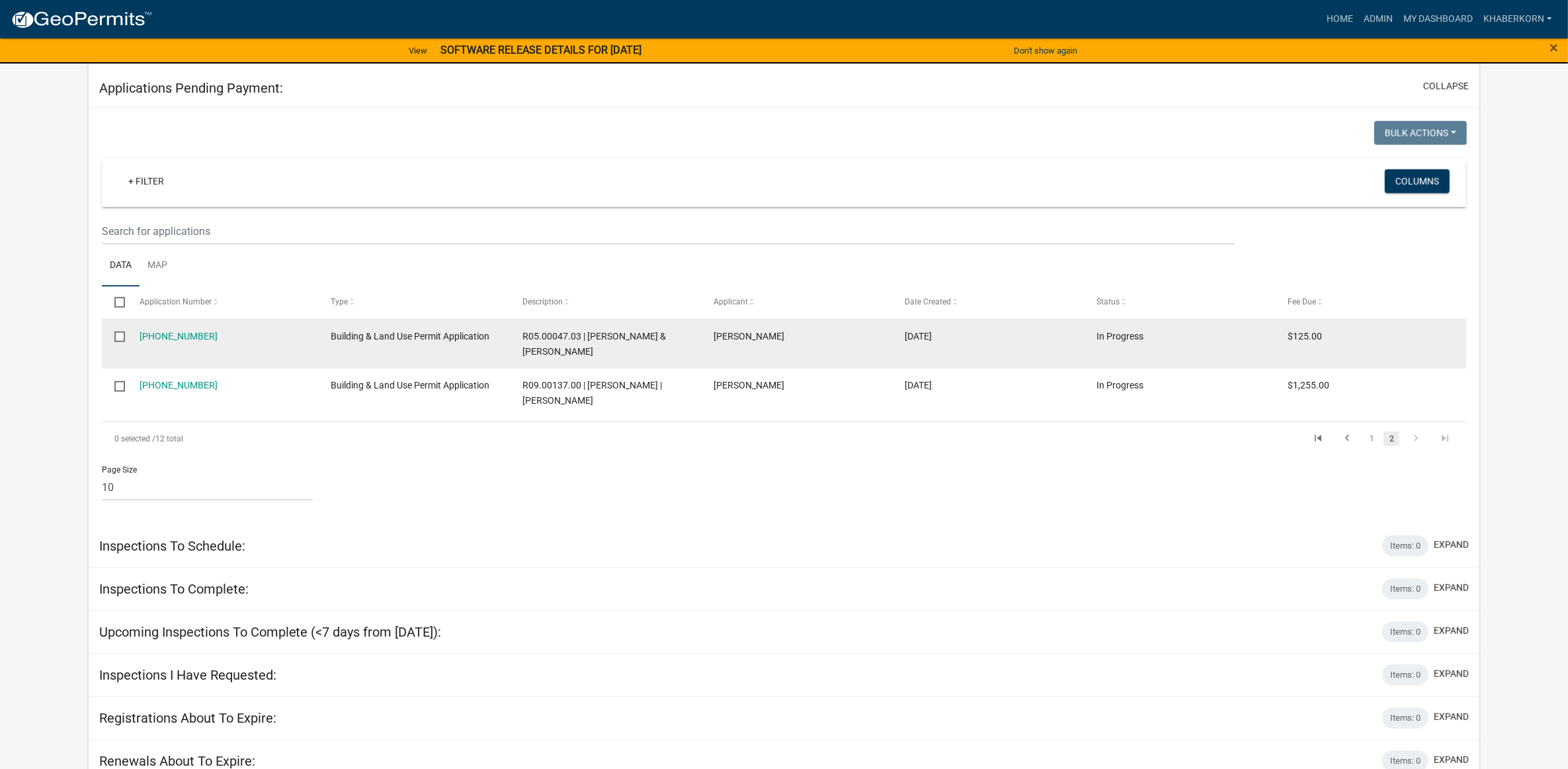
click at [189, 329] on div "[PHONE_NUMBER]" at bounding box center [223, 336] width 166 height 15
click at [176, 331] on link "[PHONE_NUMBER]" at bounding box center [178, 336] width 78 height 11
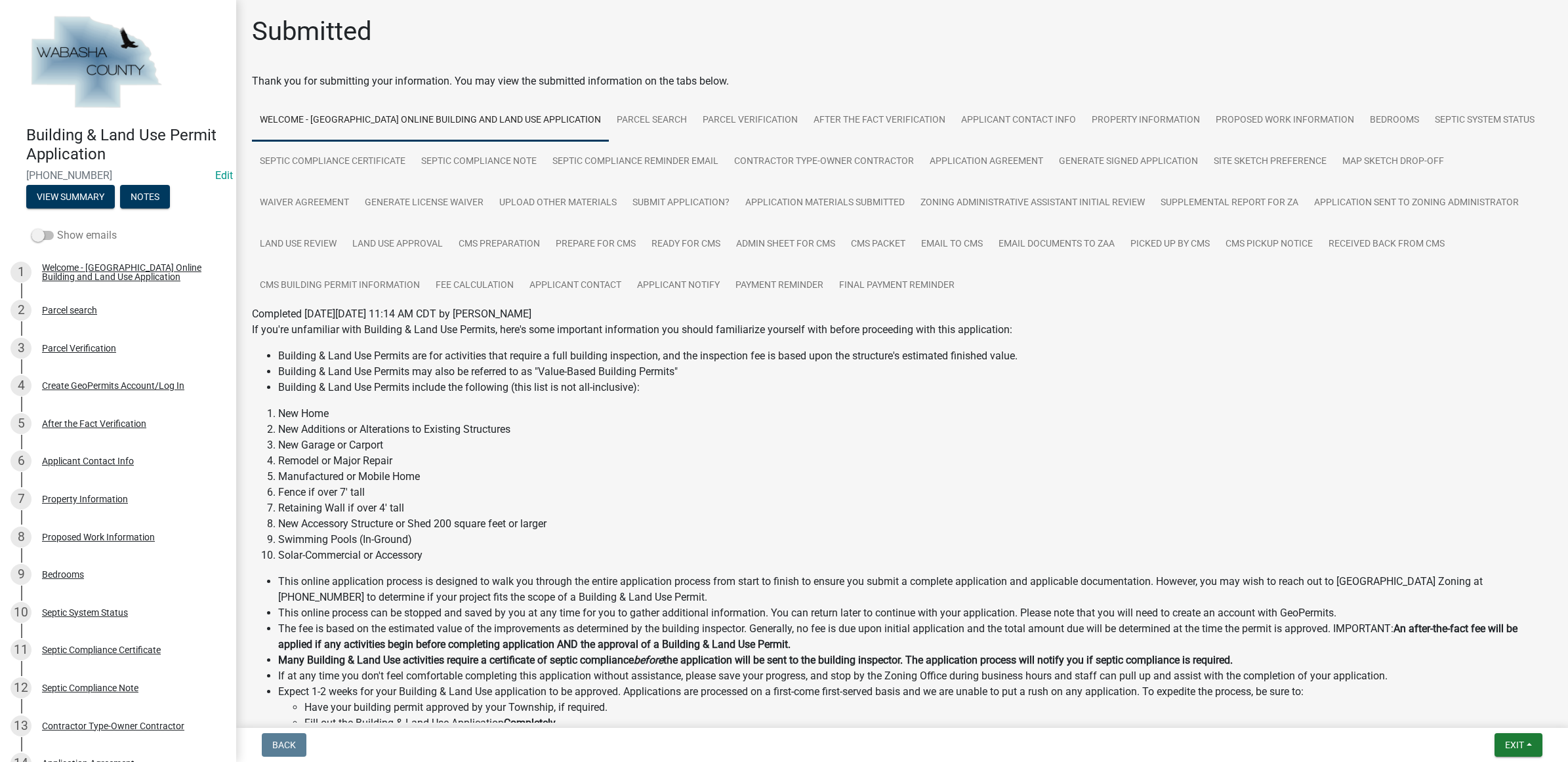
click at [97, 229] on label "Show emails" at bounding box center [74, 235] width 85 height 16
click at [57, 227] on input "Show emails" at bounding box center [57, 227] width 0 height 0
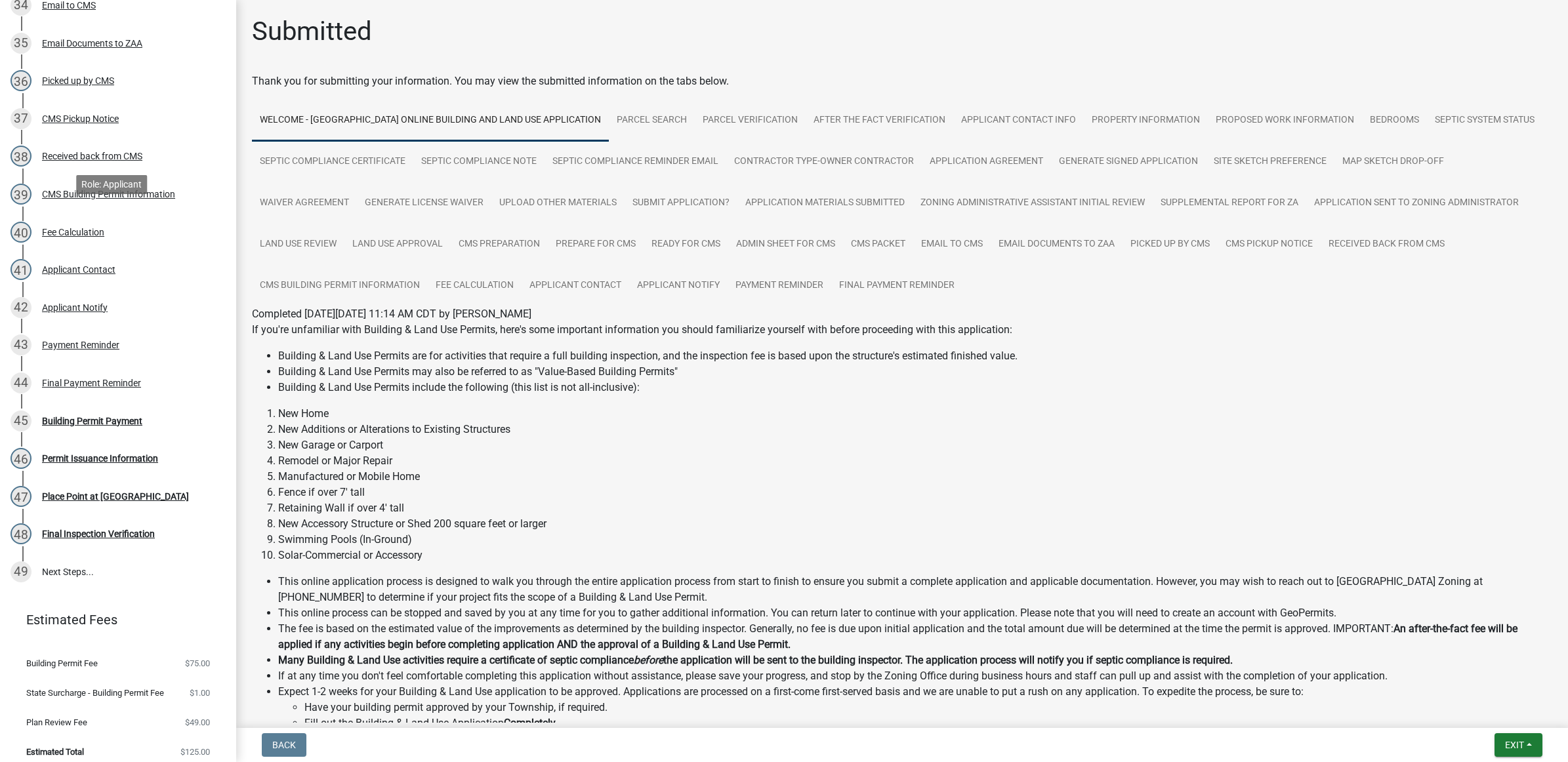
scroll to position [1529, 0]
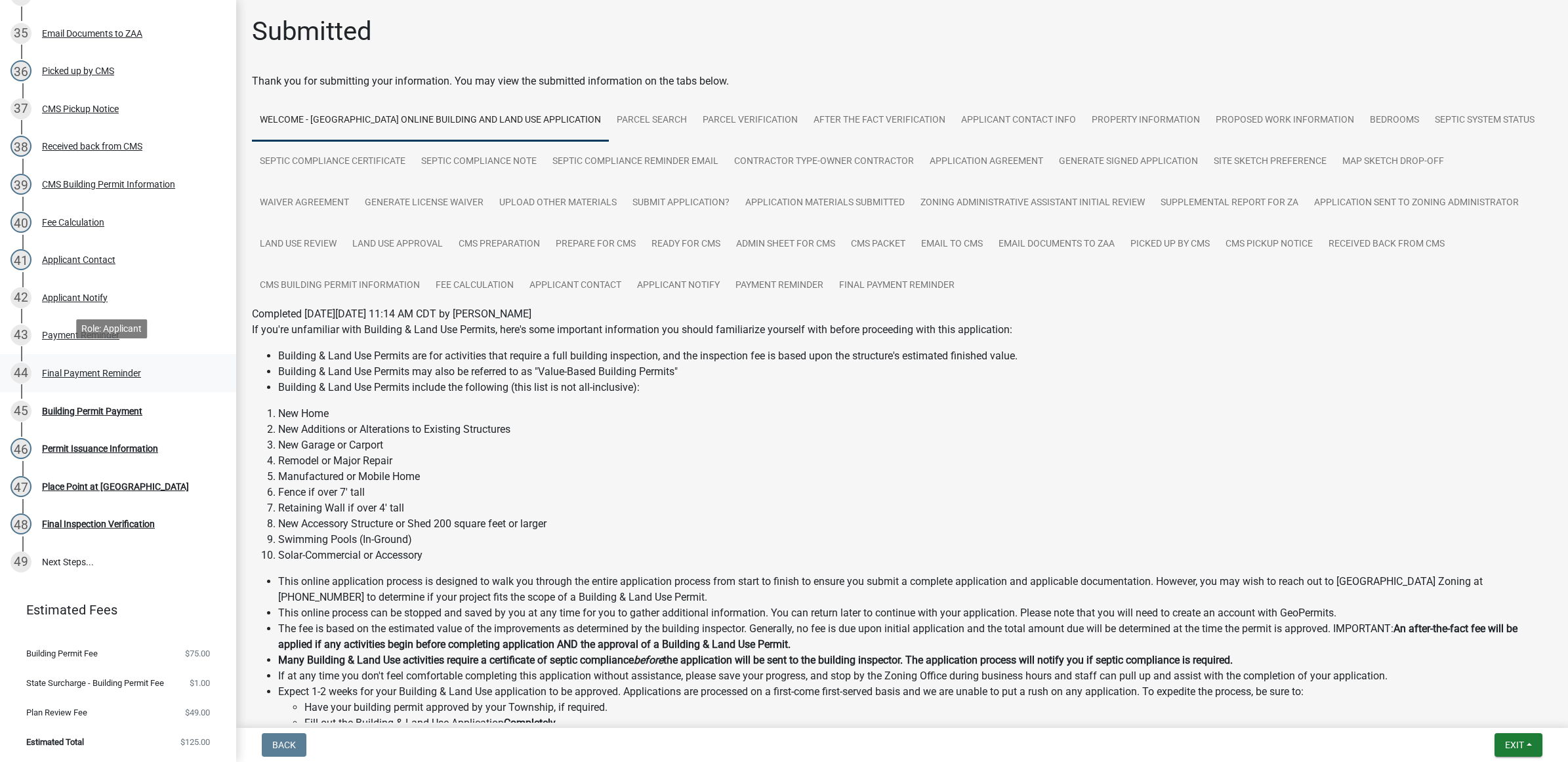
click at [133, 369] on div "Final Payment Reminder" at bounding box center [91, 373] width 99 height 9
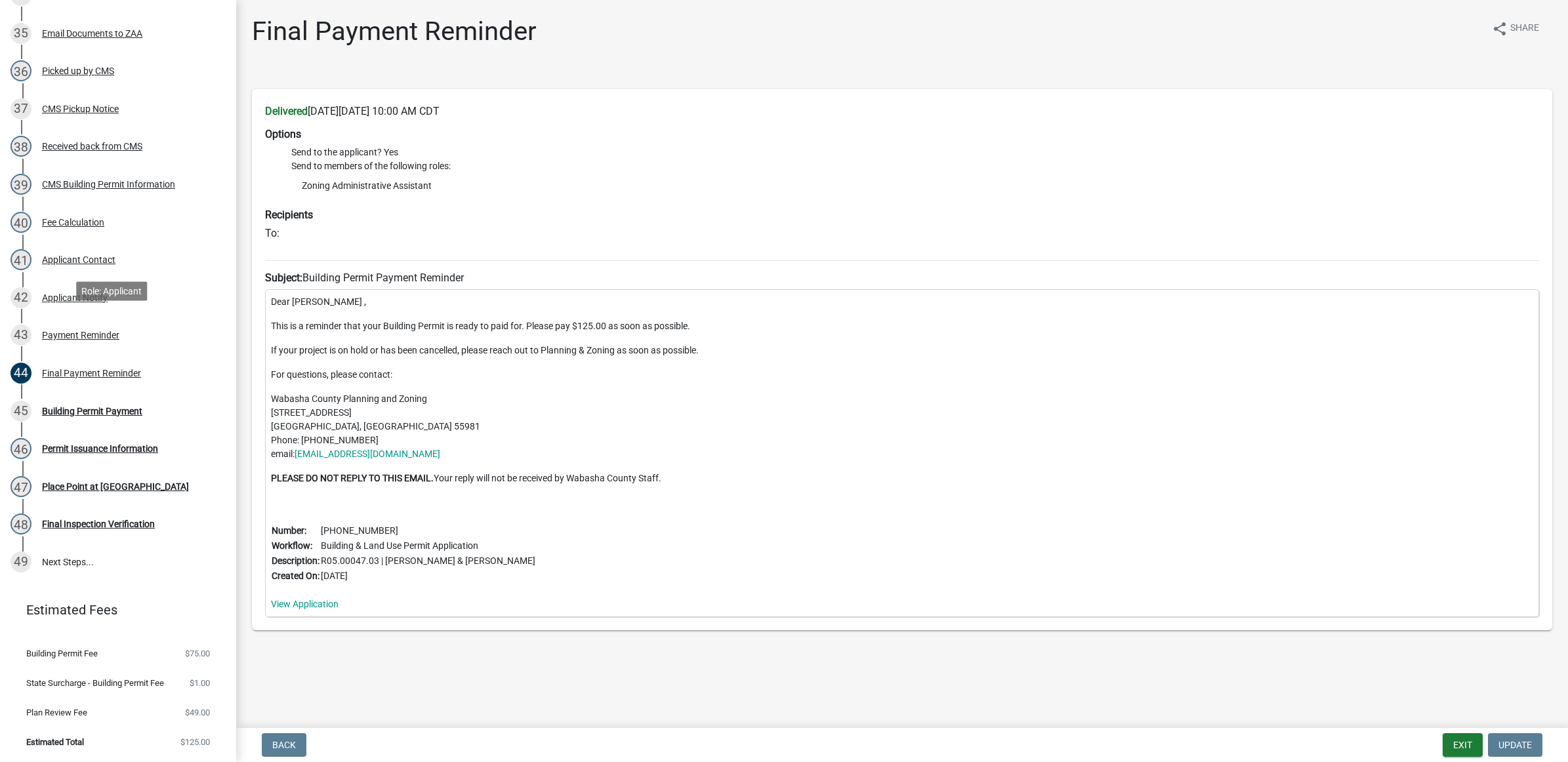
click at [115, 334] on div "43 Payment Reminder" at bounding box center [113, 335] width 205 height 21
click at [176, 354] on link "44 Final Payment Reminder" at bounding box center [118, 373] width 236 height 38
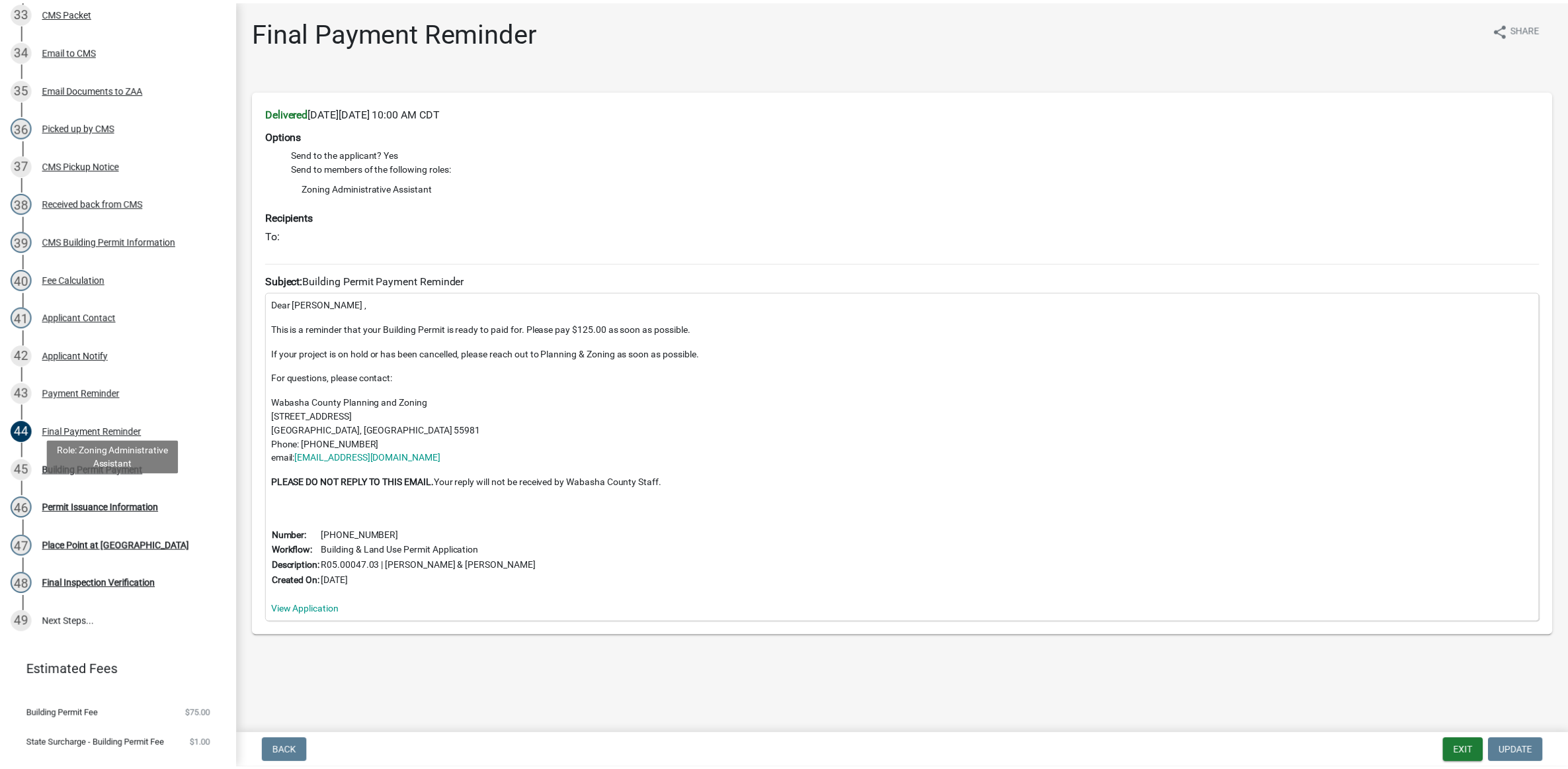
scroll to position [1489, 0]
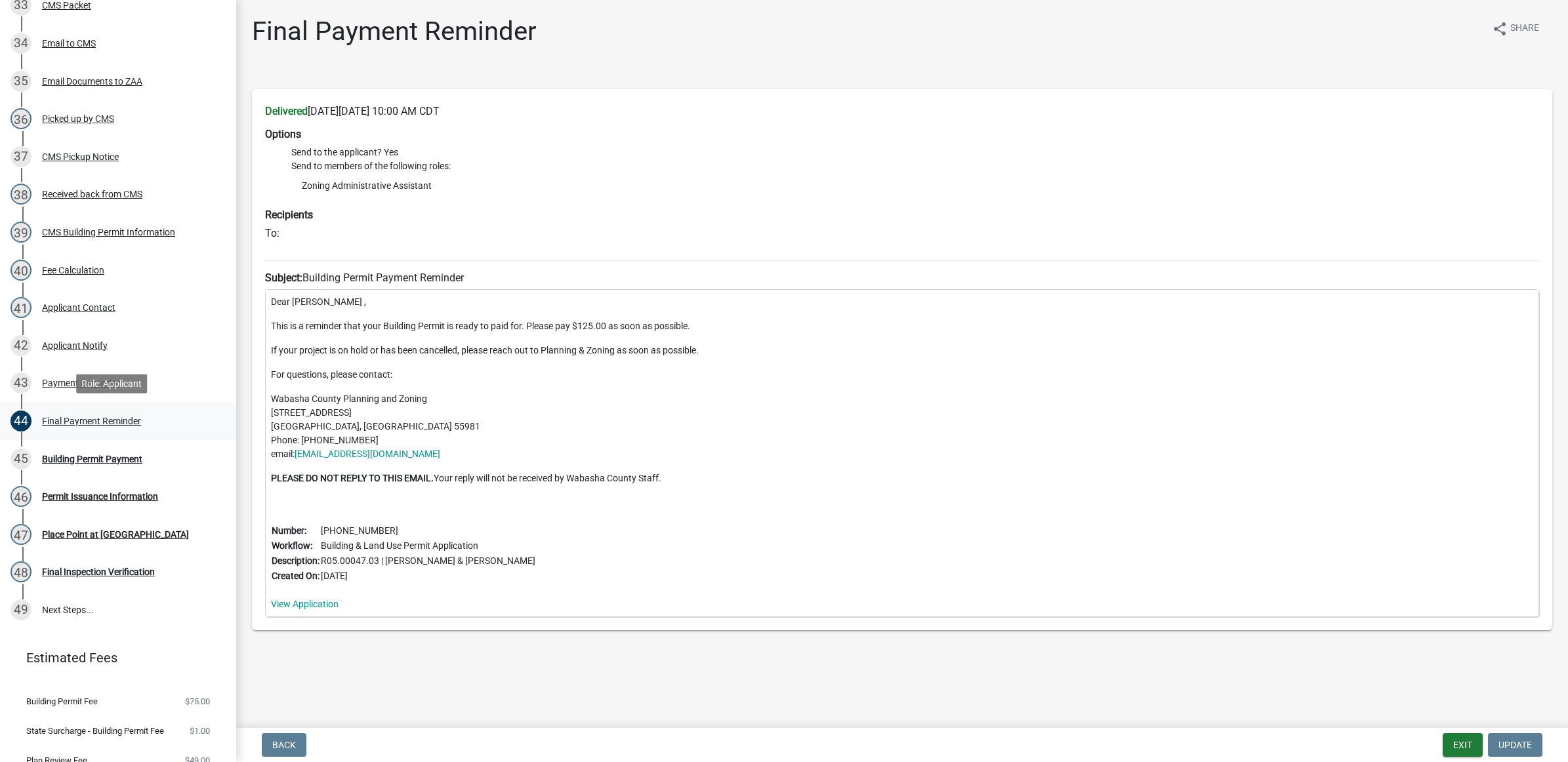
click at [97, 420] on div "Final Payment Reminder" at bounding box center [91, 421] width 99 height 9
click at [1448, 743] on button "Exit" at bounding box center [1462, 744] width 40 height 24
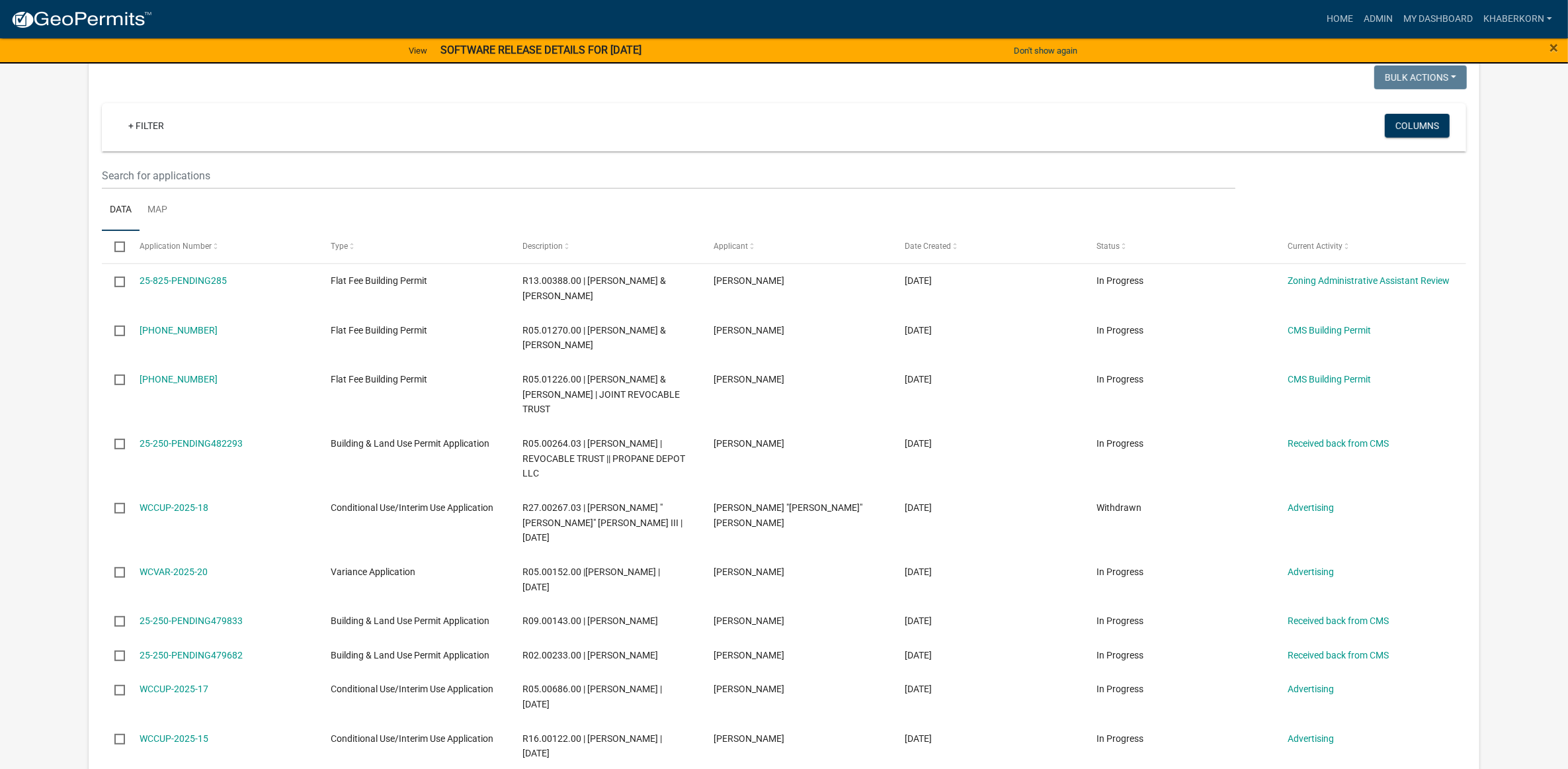
scroll to position [661, 0]
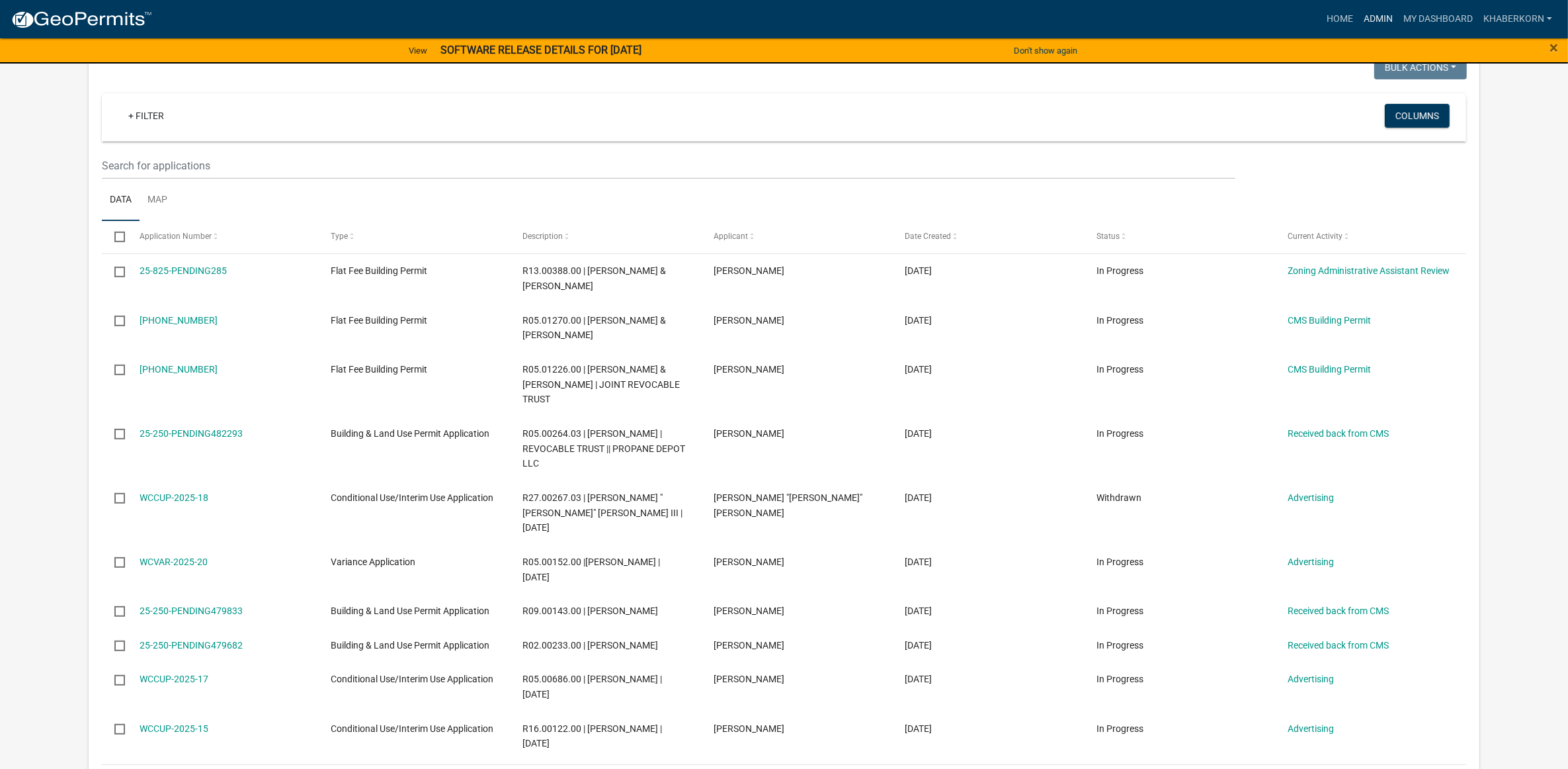
click at [1390, 9] on link "Admin" at bounding box center [1378, 19] width 39 height 25
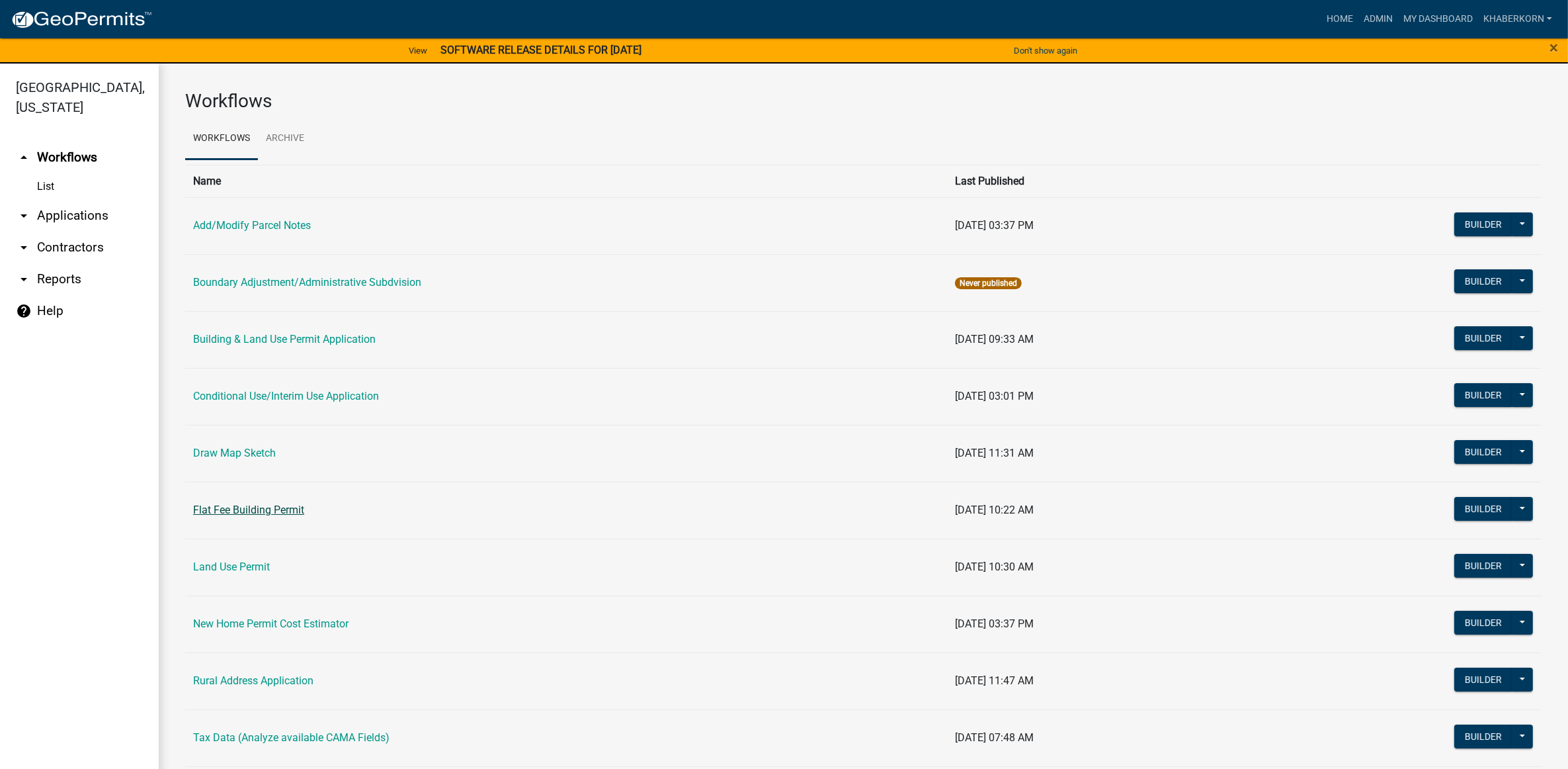
click at [225, 507] on link "Flat Fee Building Permit" at bounding box center [249, 509] width 111 height 12
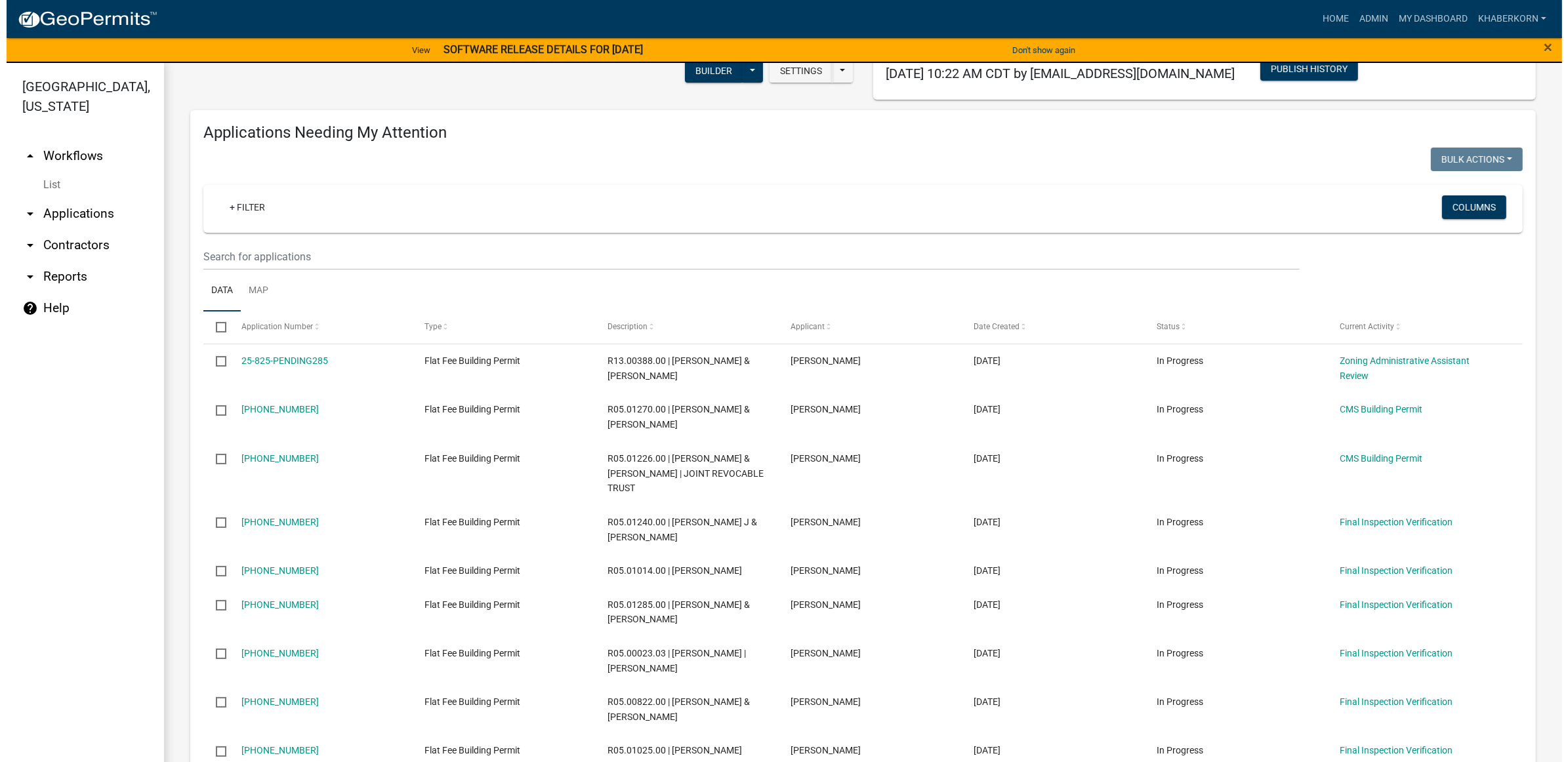
scroll to position [131, 0]
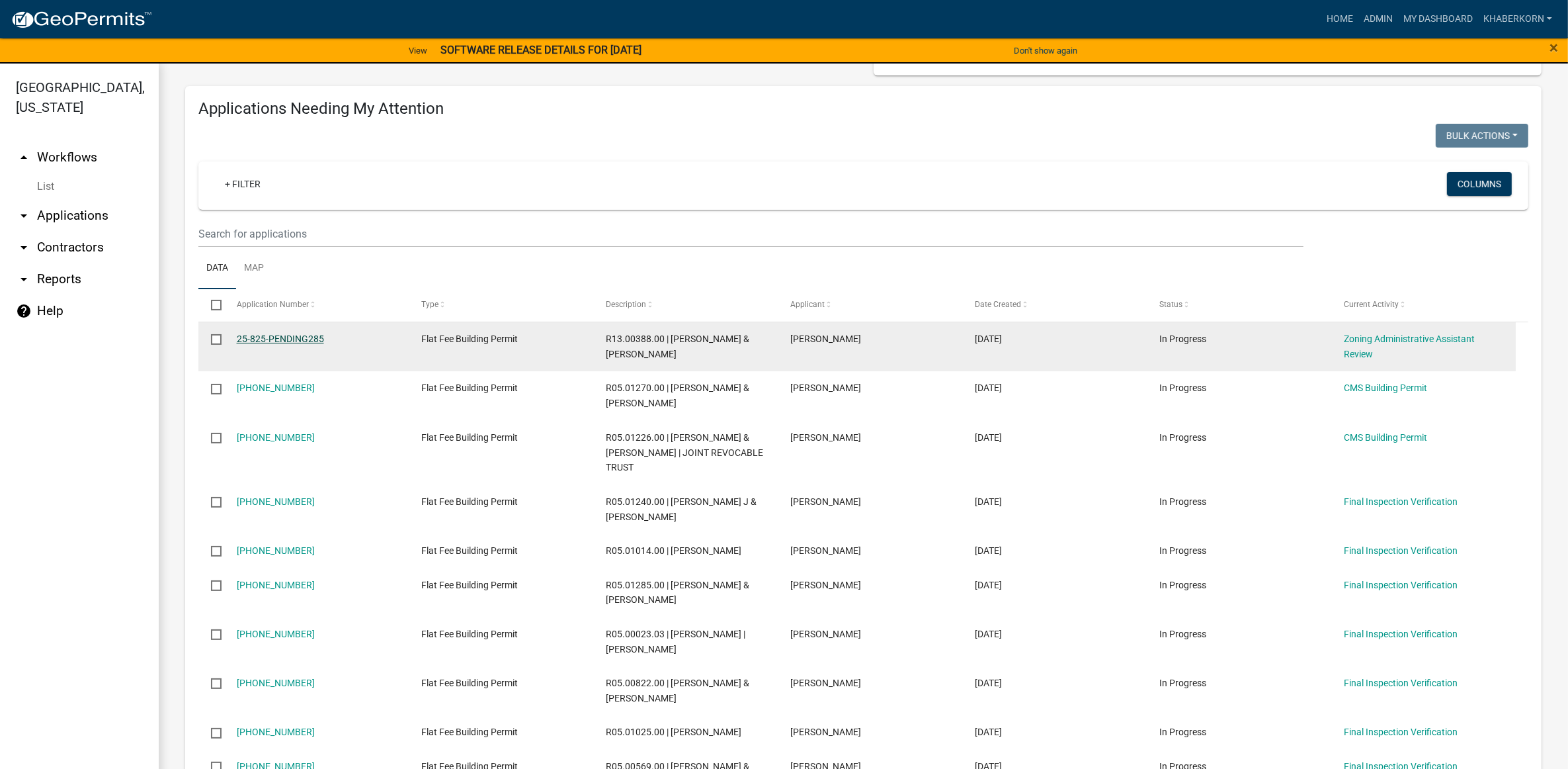
click at [304, 339] on link "25-825-PENDING285" at bounding box center [281, 339] width 87 height 11
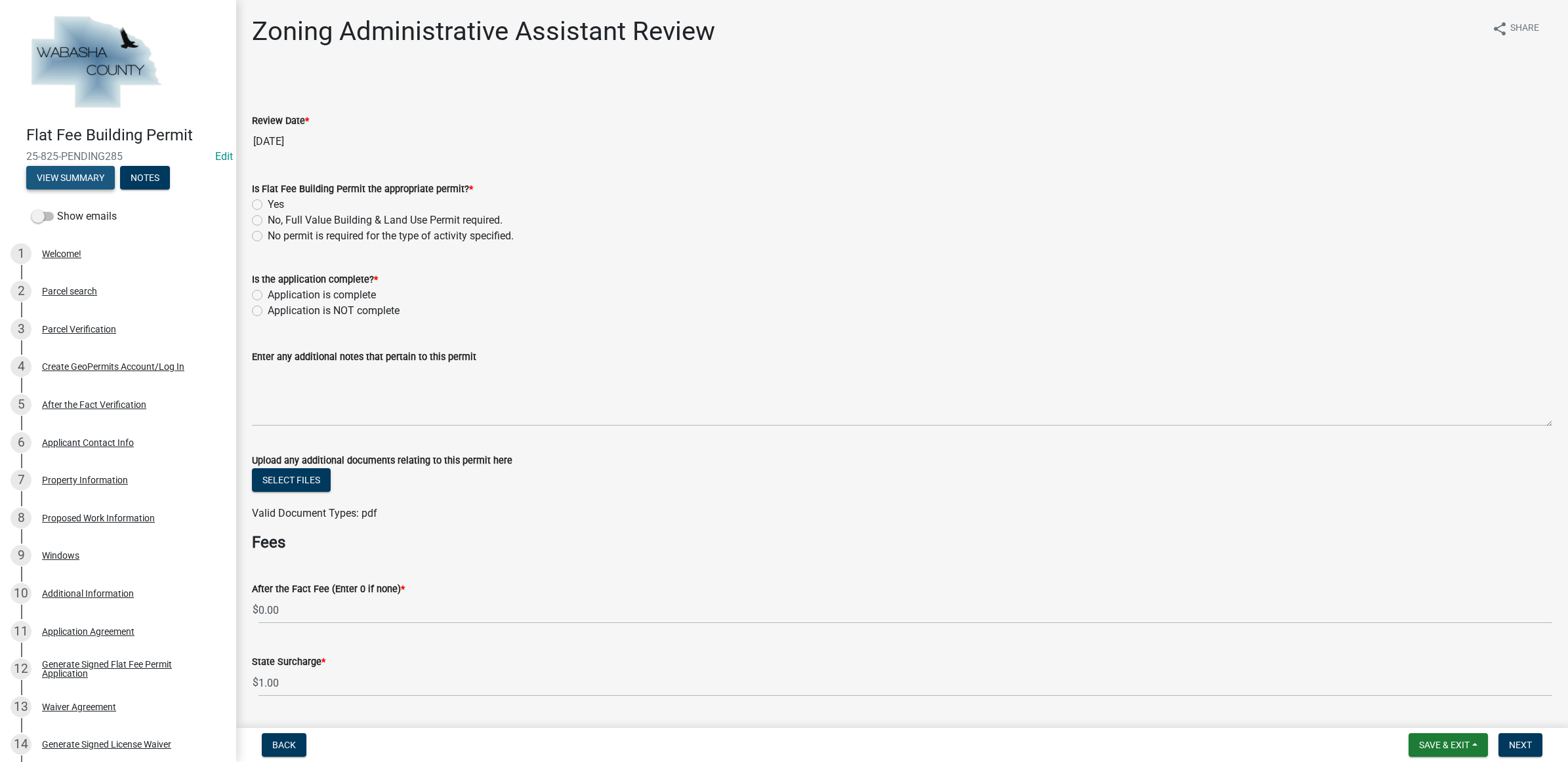
click at [93, 181] on button "View Summary" at bounding box center [70, 178] width 88 height 24
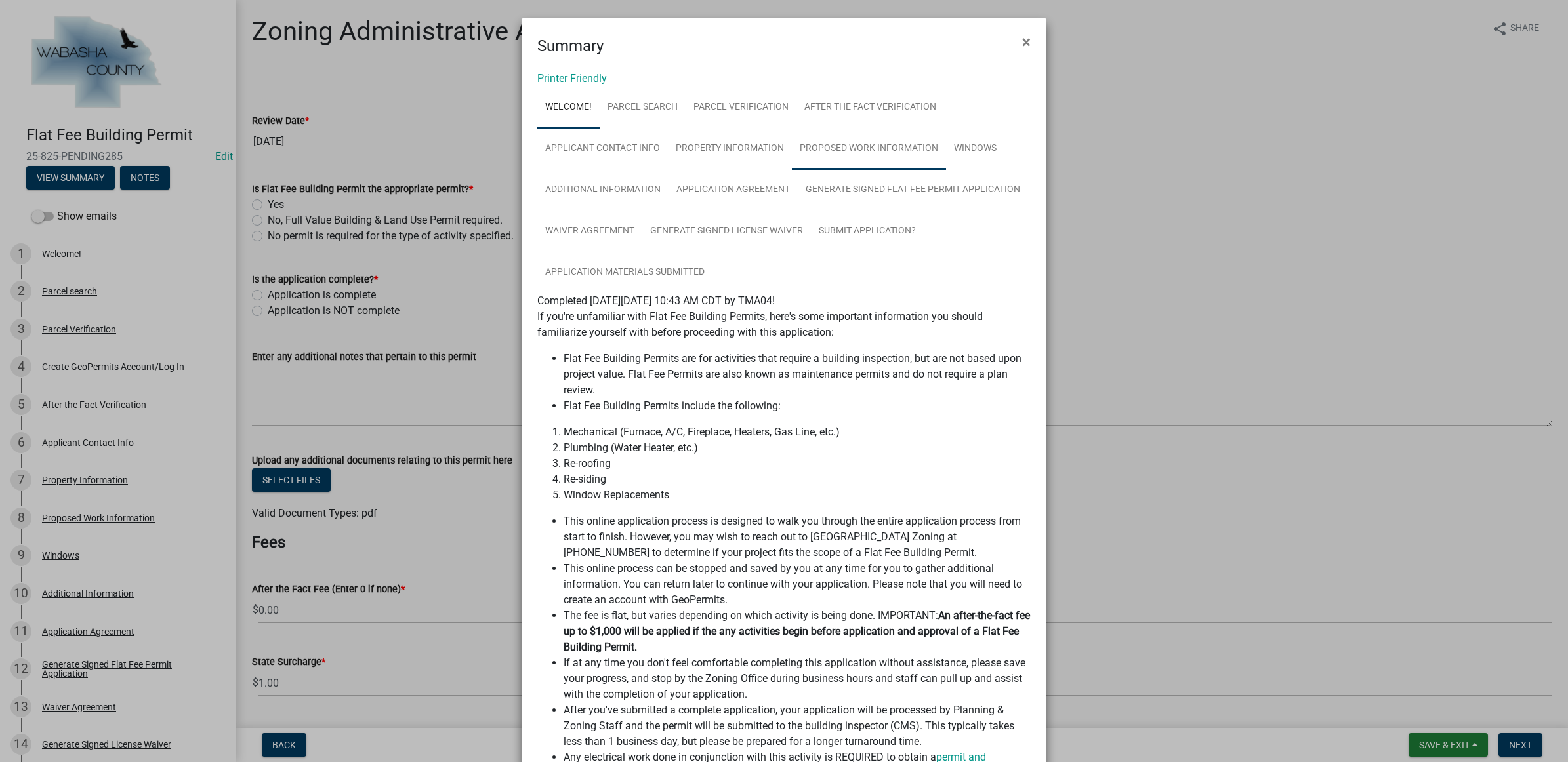
click at [816, 161] on link "Proposed Work Information" at bounding box center [868, 148] width 154 height 42
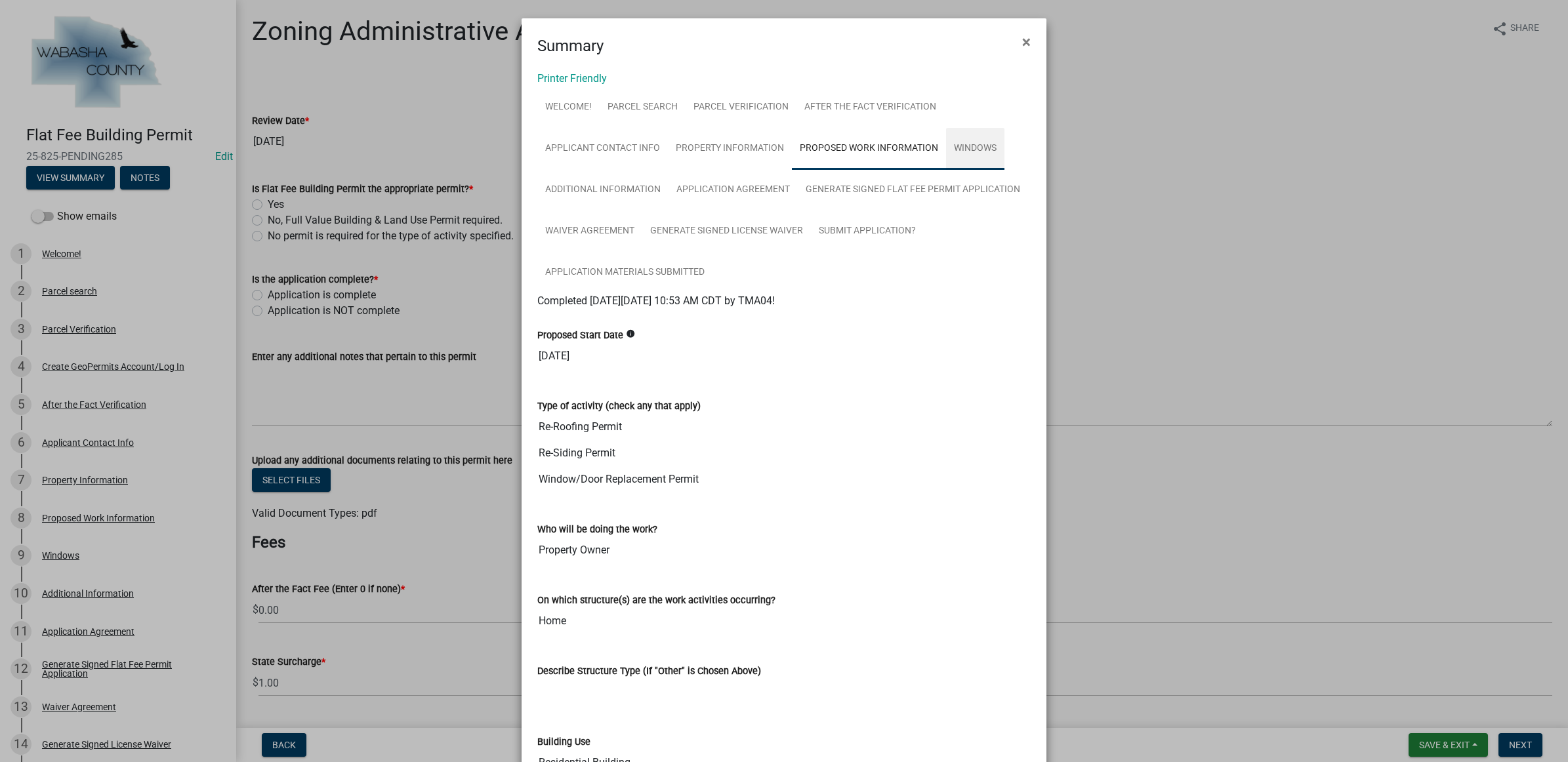
click at [966, 144] on link "Windows" at bounding box center [975, 148] width 58 height 42
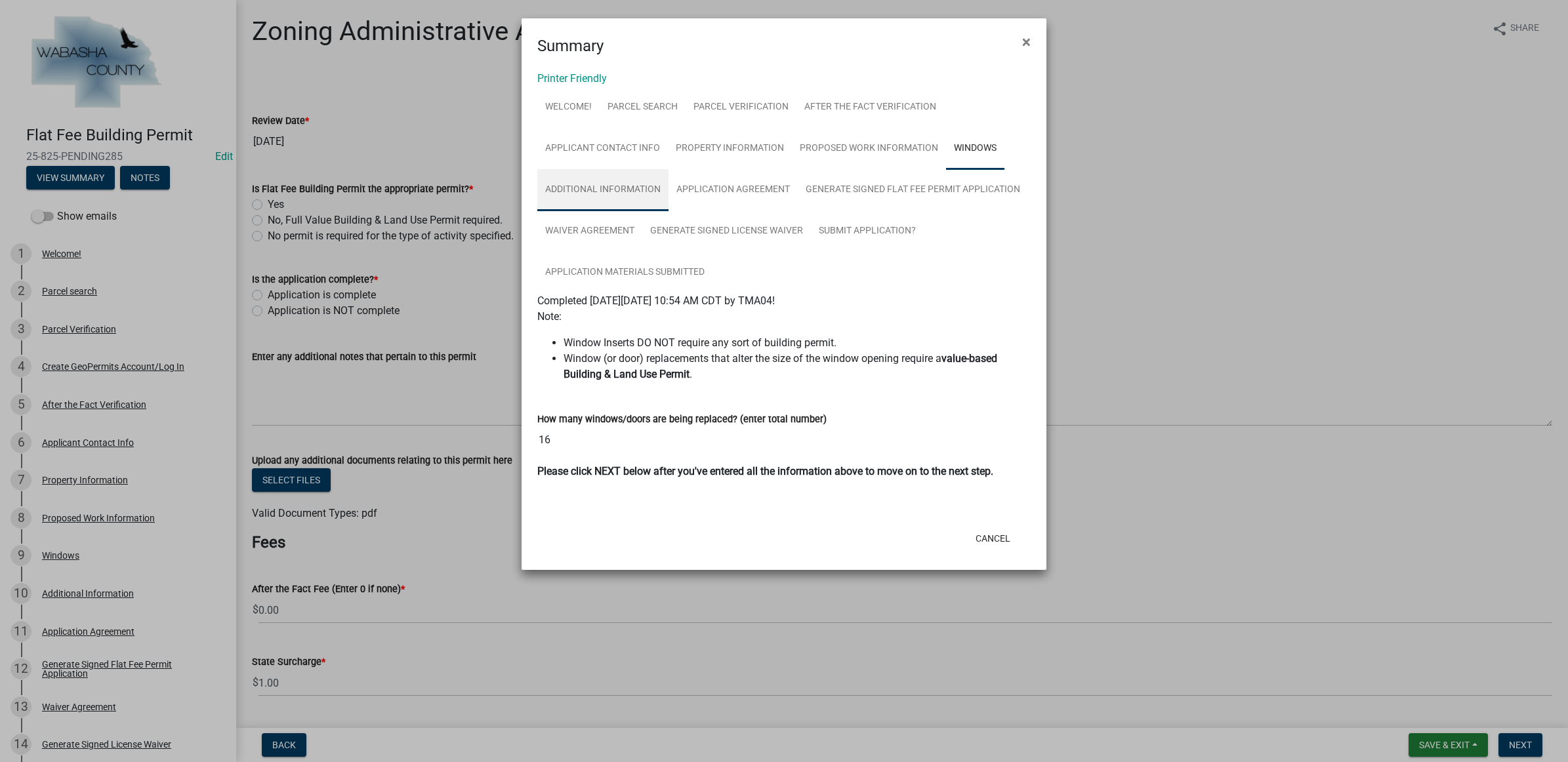
click at [585, 178] on link "Additional Information" at bounding box center [603, 190] width 131 height 42
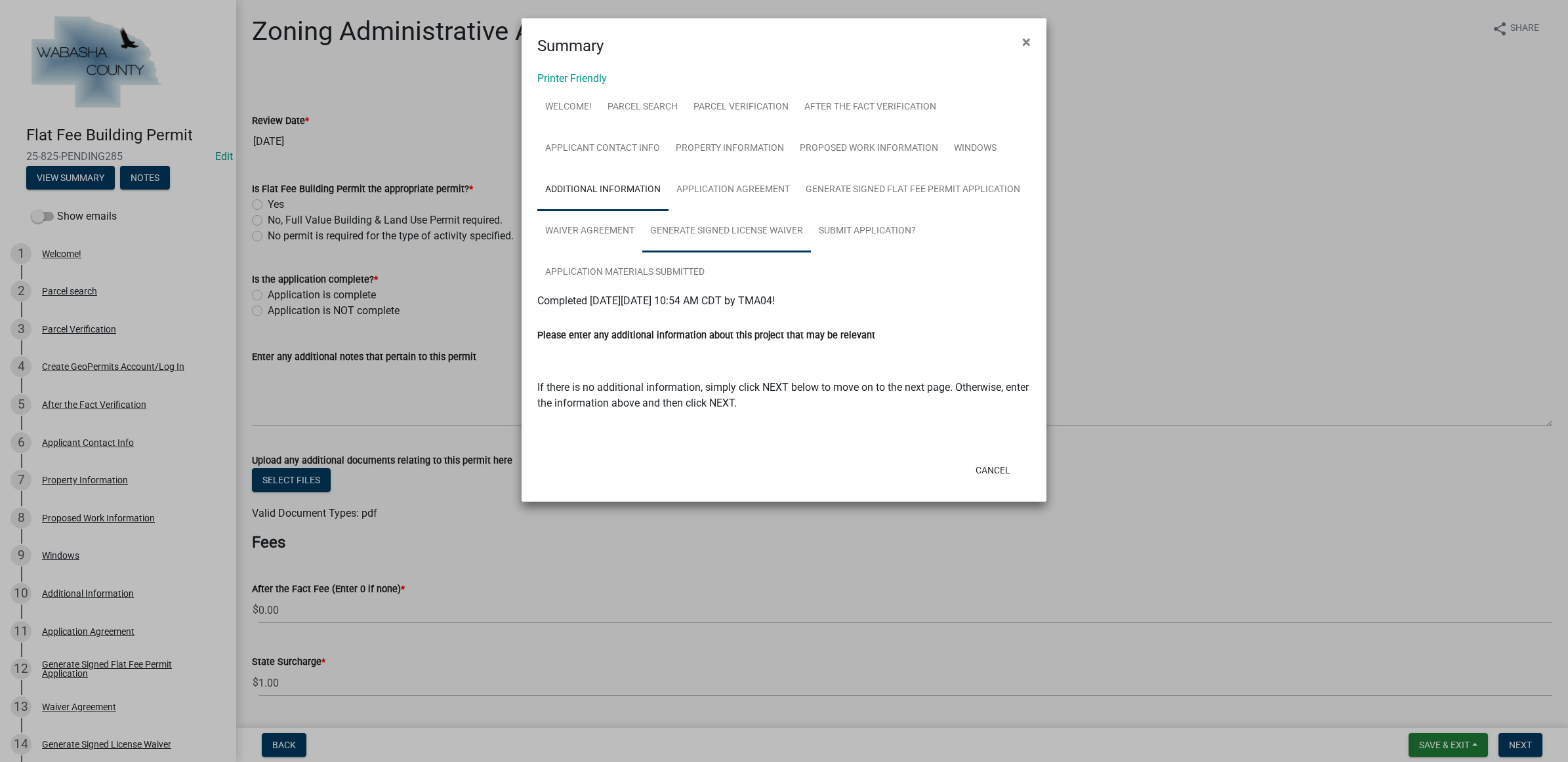
click at [784, 223] on link "Generate Signed License Waiver" at bounding box center [727, 232] width 169 height 42
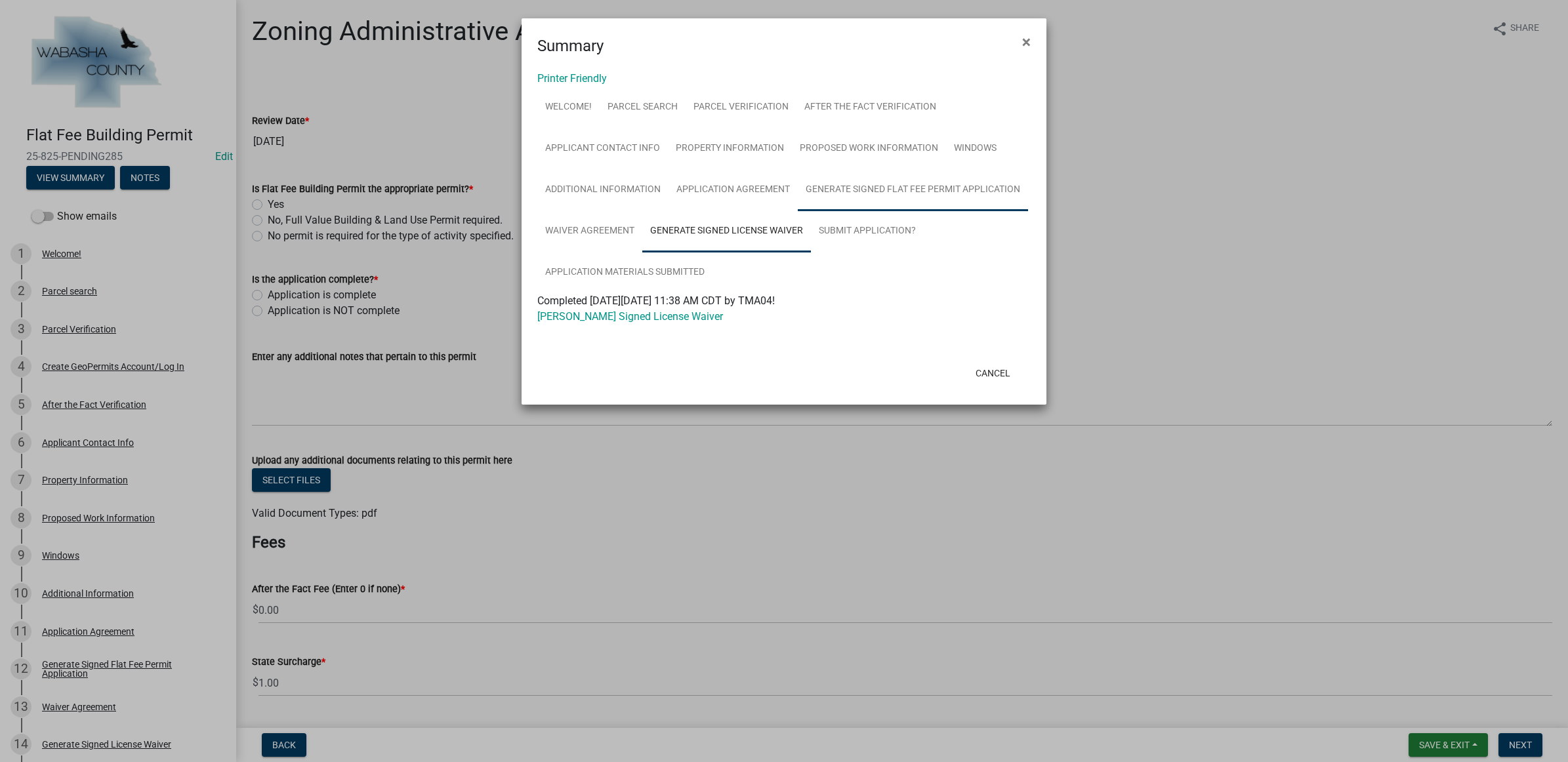
click at [881, 205] on link "Generate Signed Flat Fee Permit Application" at bounding box center [912, 190] width 230 height 42
click at [995, 365] on button "Cancel" at bounding box center [993, 373] width 56 height 24
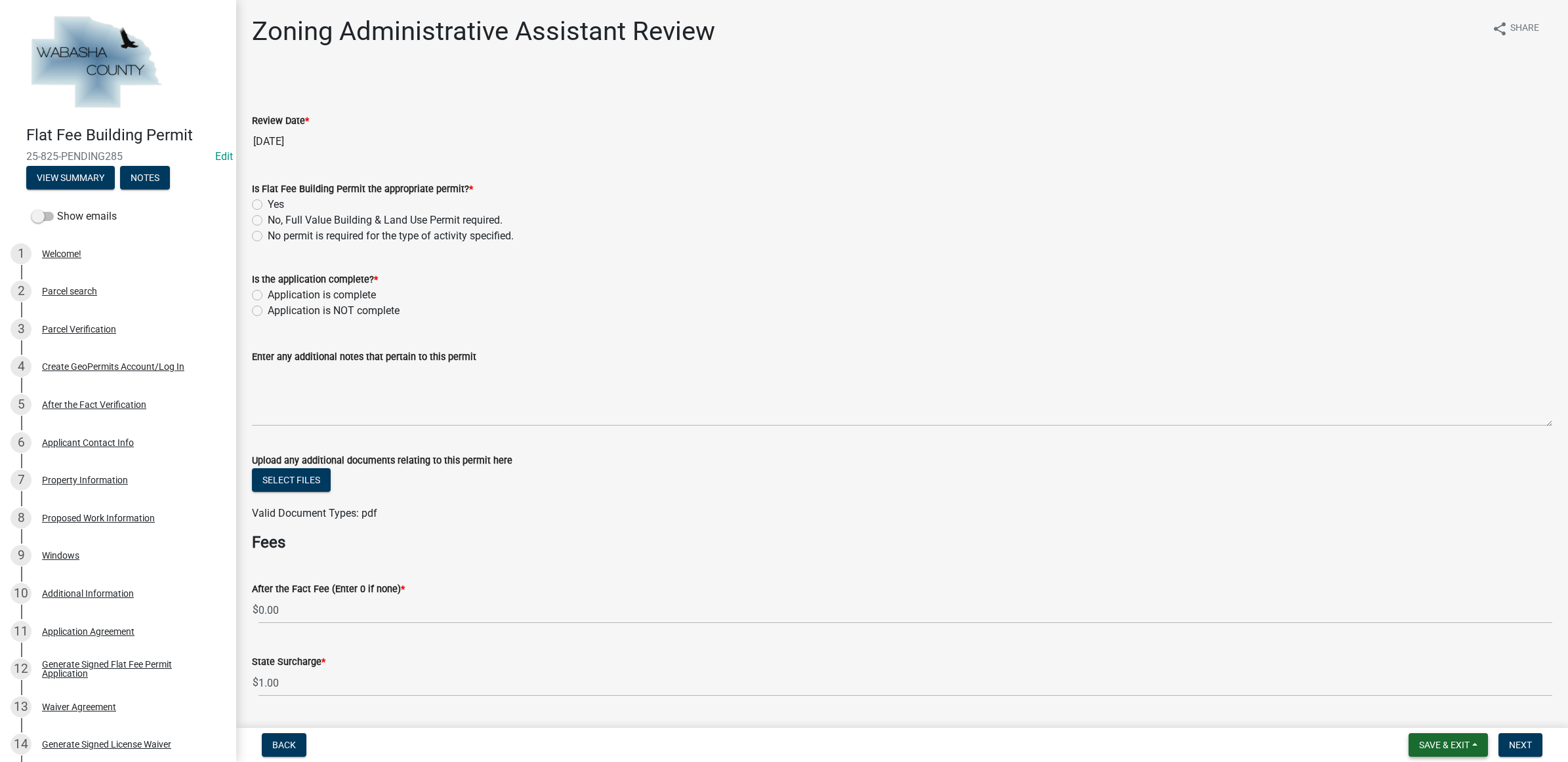
click at [1432, 752] on button "Save & Exit" at bounding box center [1448, 744] width 80 height 24
click at [1427, 720] on button "Save & Exit" at bounding box center [1435, 711] width 105 height 32
